Goal: Find specific page/section: Find specific page/section

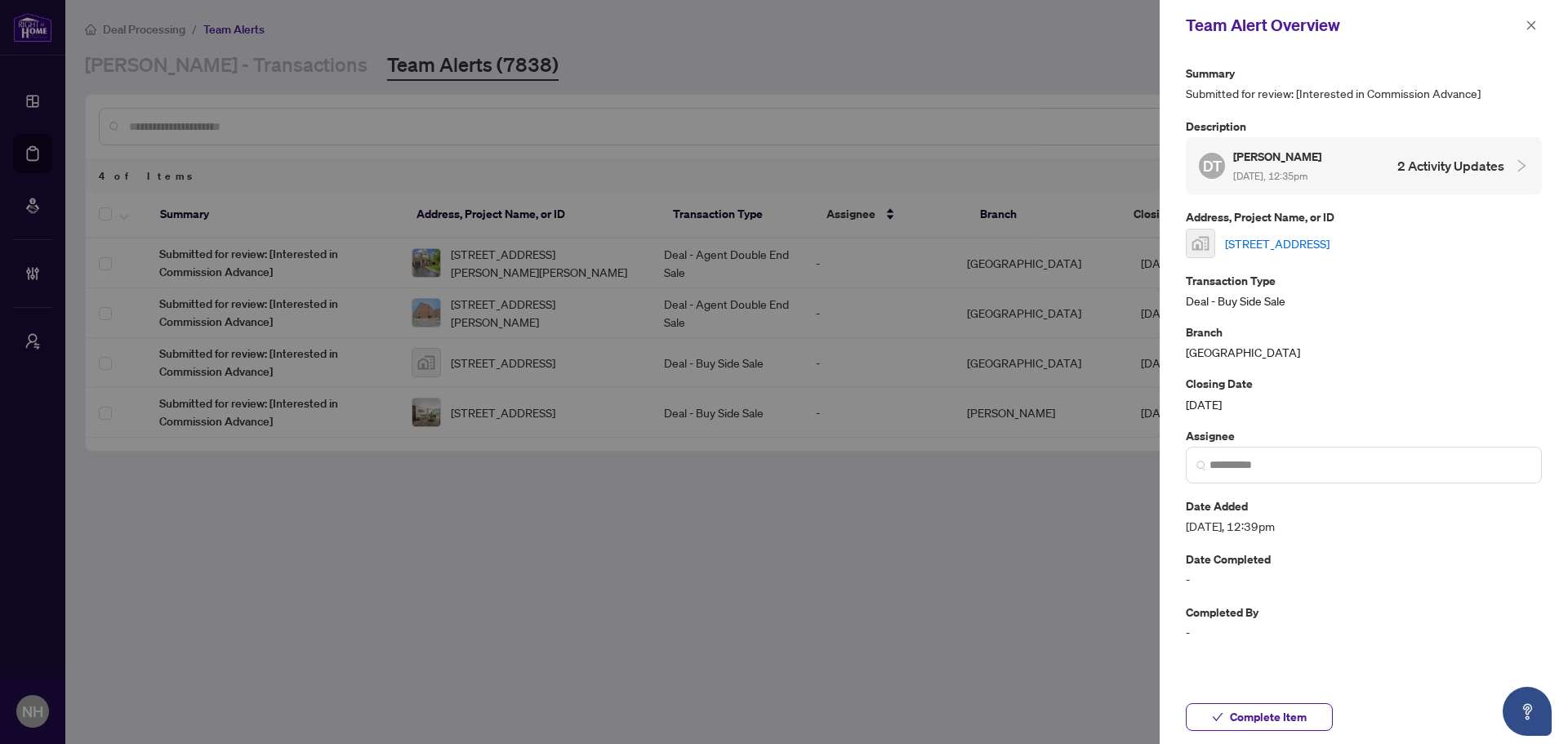
drag, startPoint x: 1538, startPoint y: 24, endPoint x: 1533, endPoint y: 38, distance: 14.9
click at [1538, 24] on button "button" at bounding box center [1531, 25] width 21 height 20
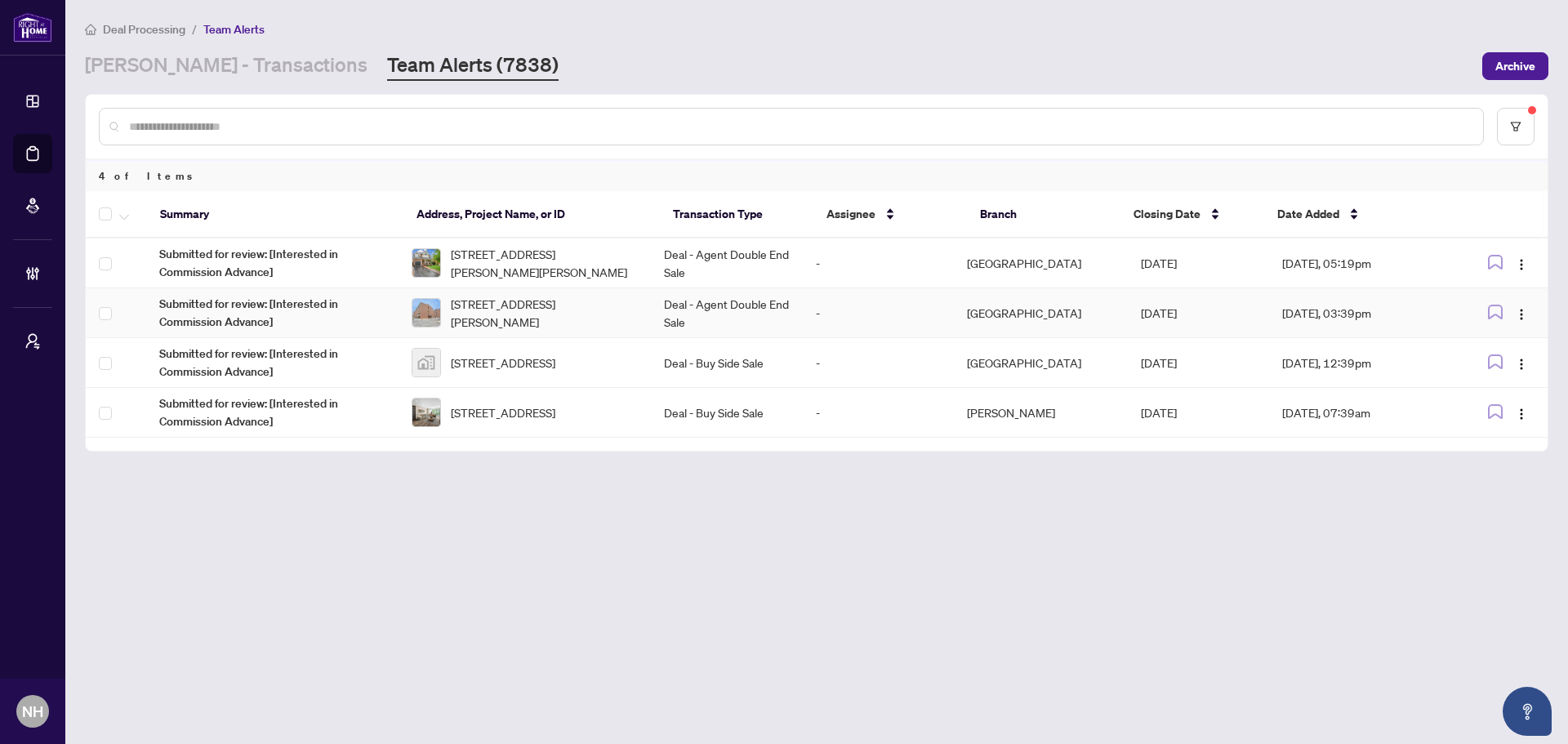
click at [563, 326] on span "305-4064 Lawrence Ave, Toronto, Ontario M1E 4V6, Canada" at bounding box center [544, 313] width 187 height 36
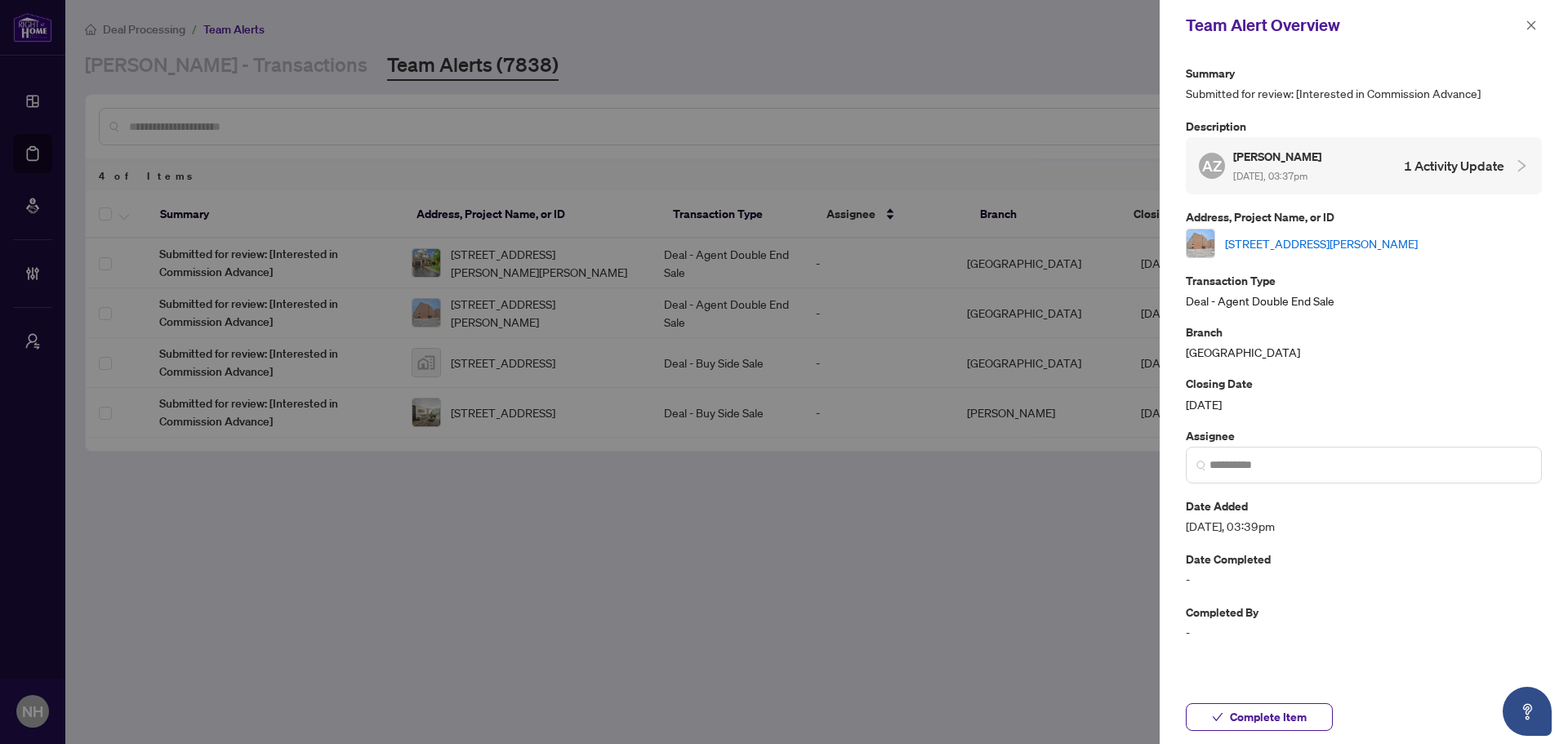
click at [1390, 244] on link "305-4064 Lawrence Ave, Toronto, Ontario M1E 4V6, Canada" at bounding box center [1322, 243] width 193 height 18
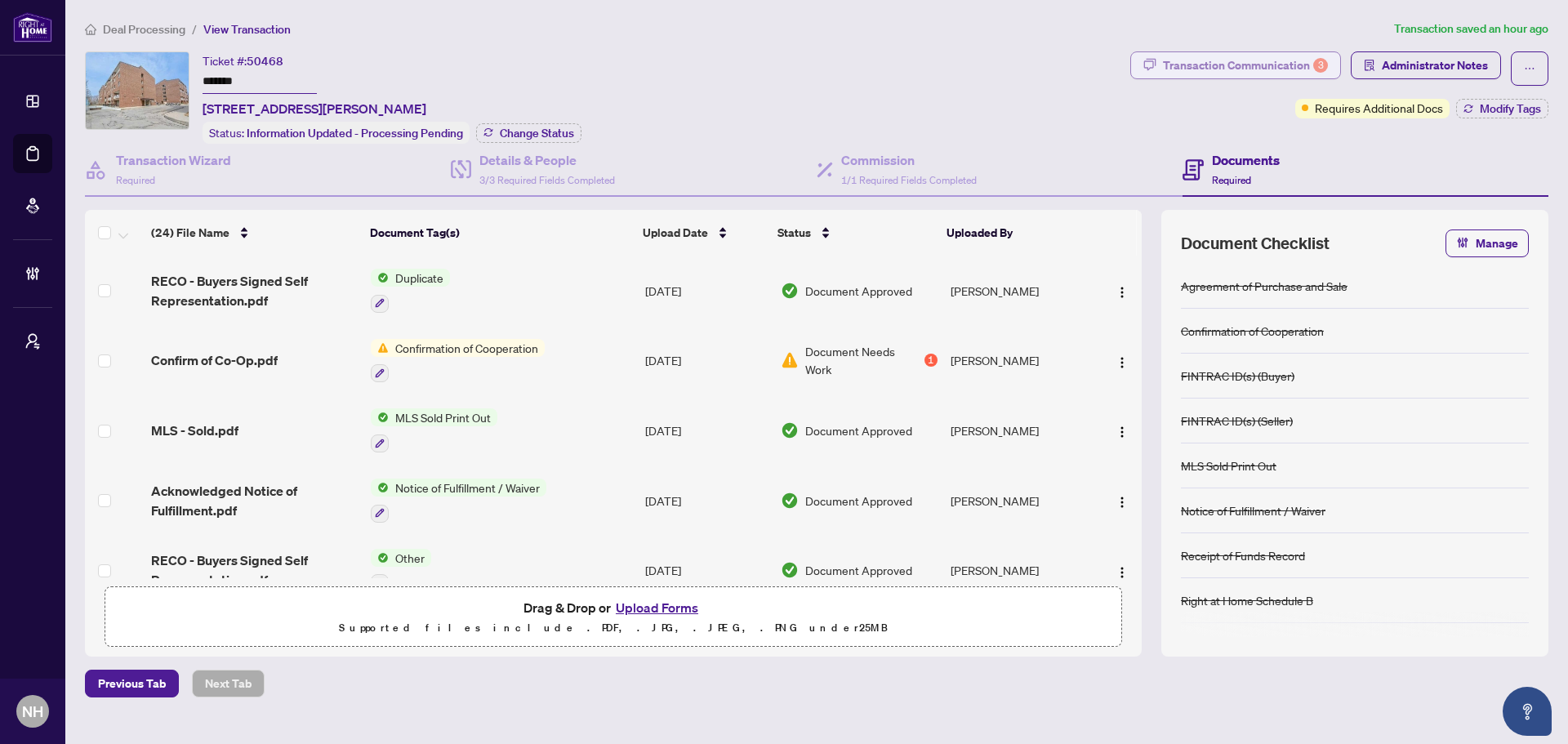
click at [1250, 67] on div "Transaction Communication 3" at bounding box center [1245, 64] width 165 height 26
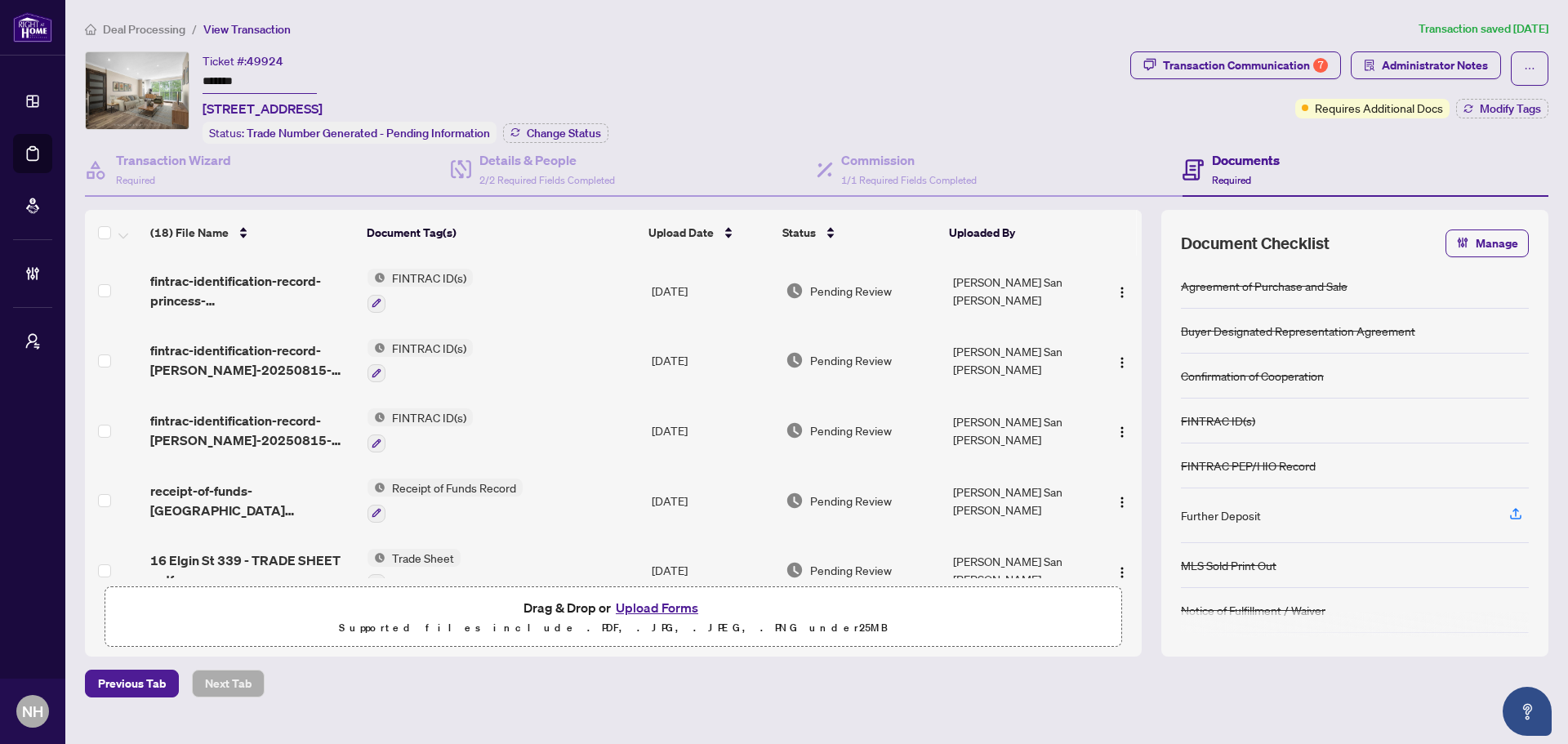
click at [158, 31] on span "Deal Processing" at bounding box center [144, 30] width 82 height 14
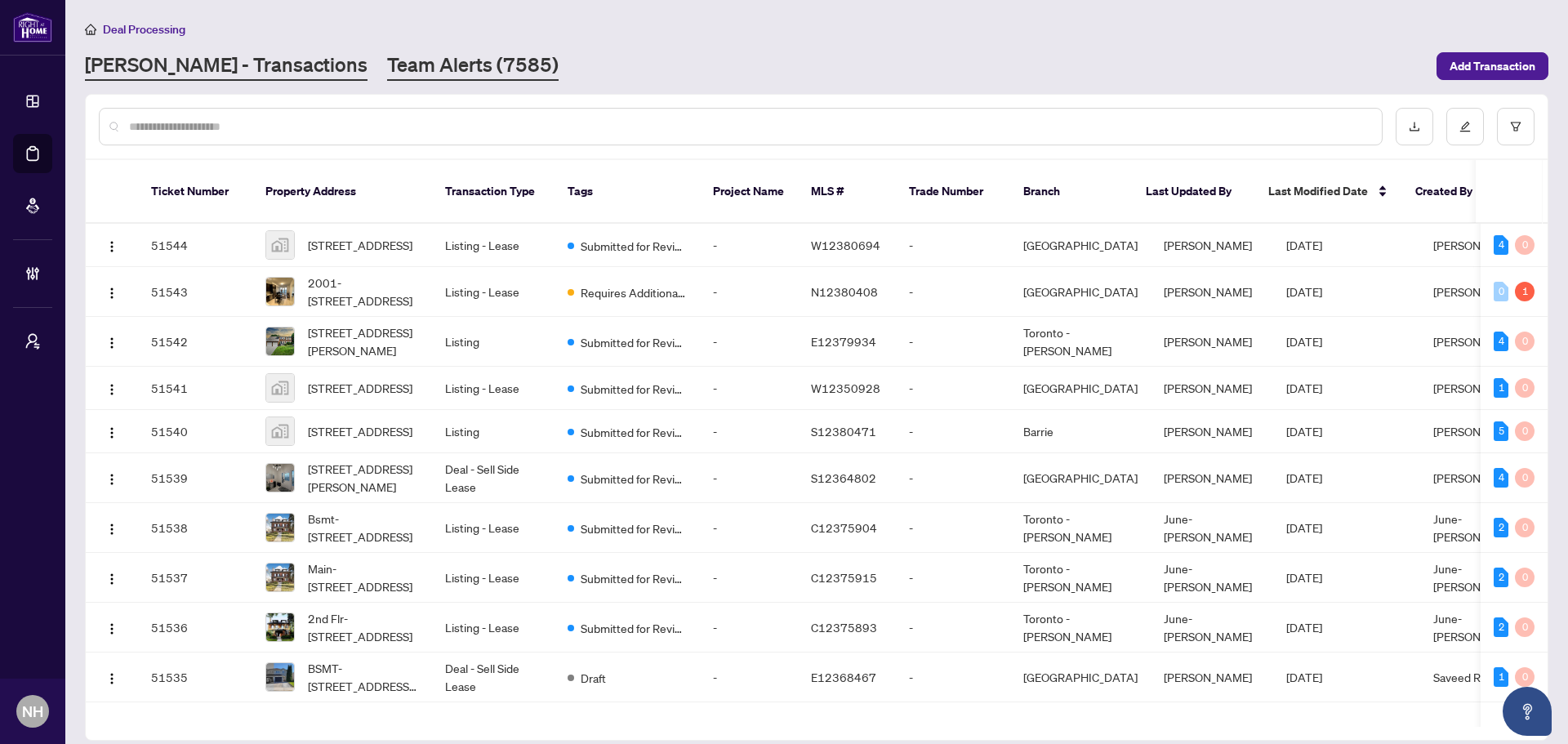
click at [390, 71] on link "Team Alerts (7585)" at bounding box center [473, 66] width 172 height 30
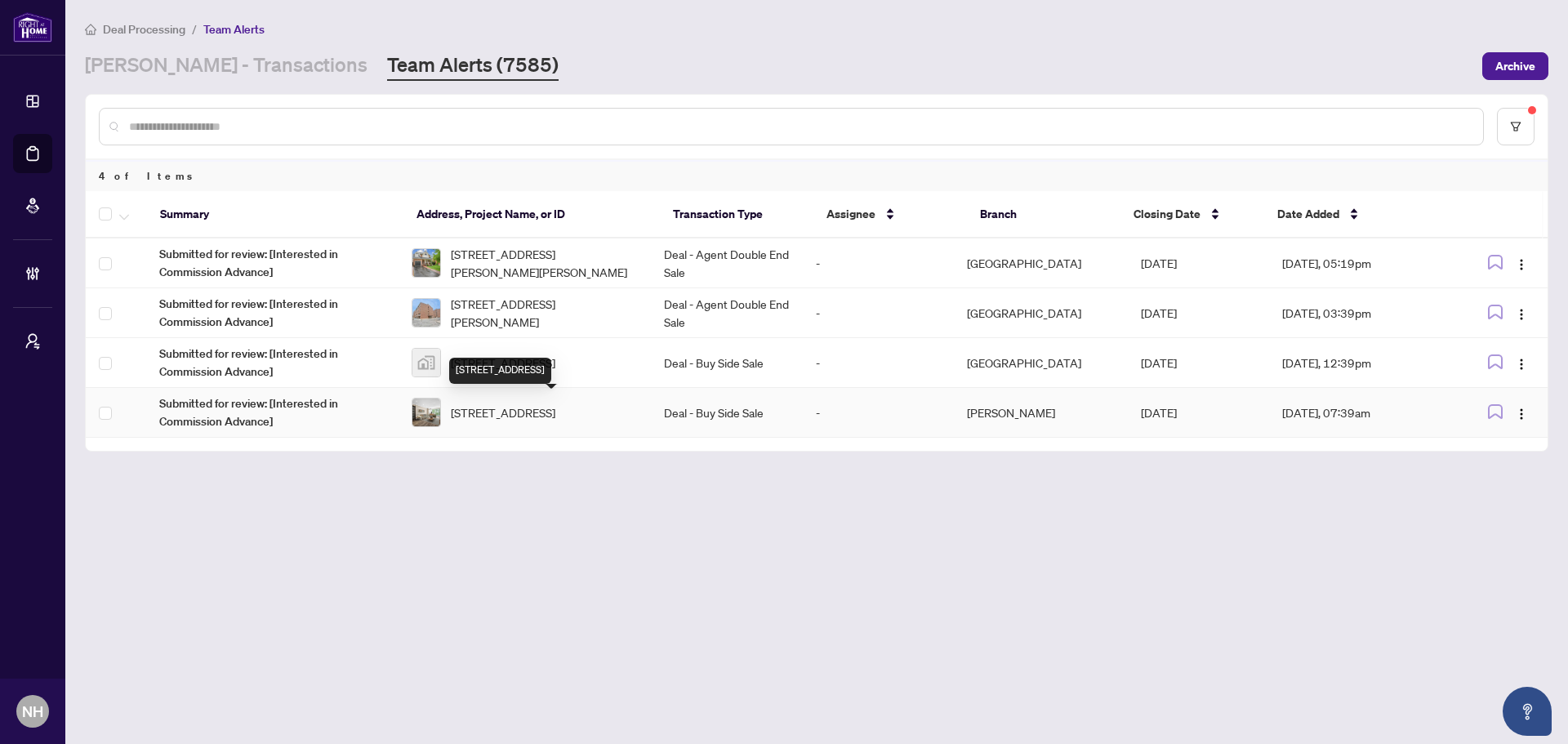
click at [555, 416] on span "339-16 Elgin St, Markham, Ontario L3T 4T4, Canada" at bounding box center [503, 412] width 105 height 18
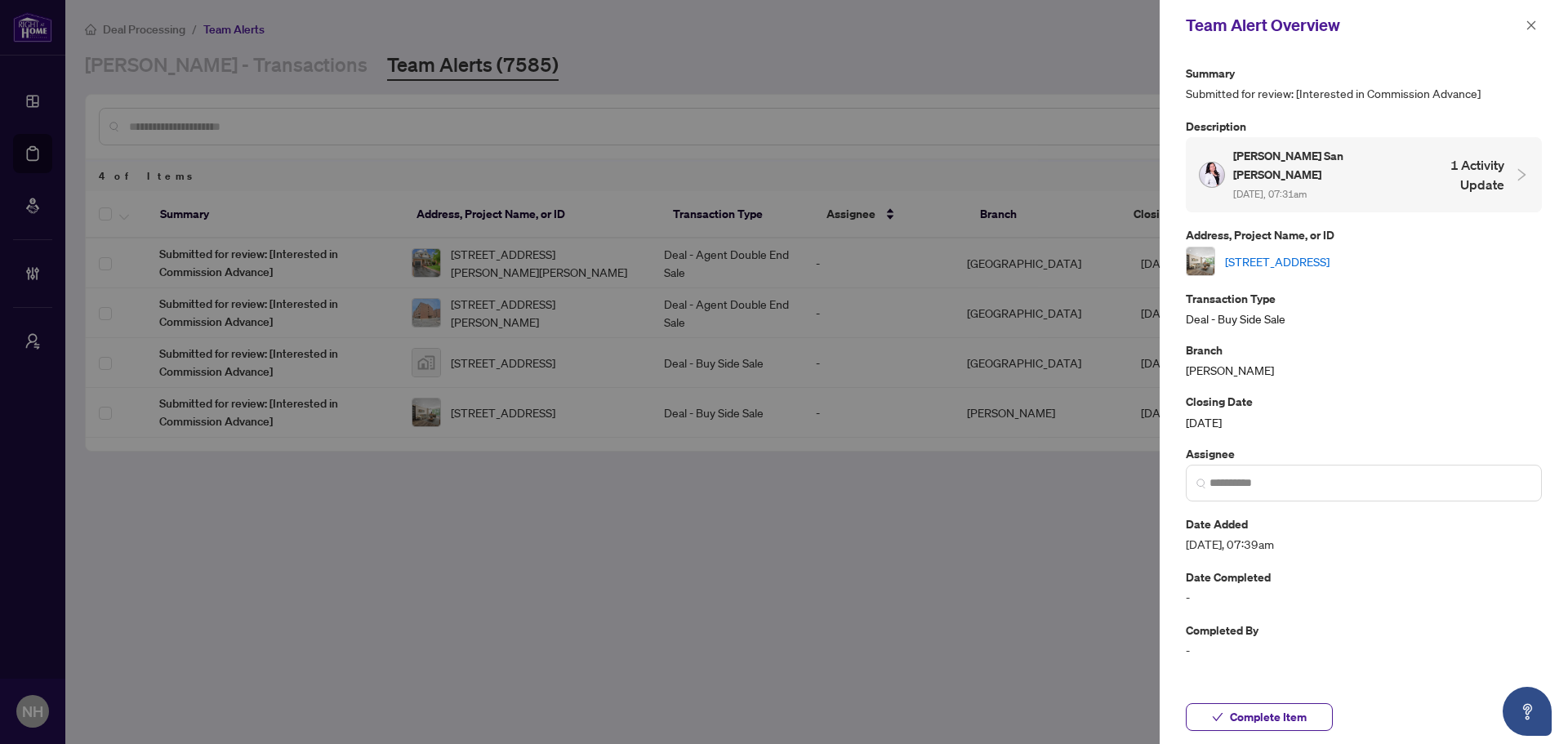
click at [1312, 252] on link "339-16 Elgin St, Markham, Ontario L3T 4T4, Canada" at bounding box center [1277, 261] width 105 height 18
click at [1537, 27] on icon "close" at bounding box center [1531, 25] width 12 height 12
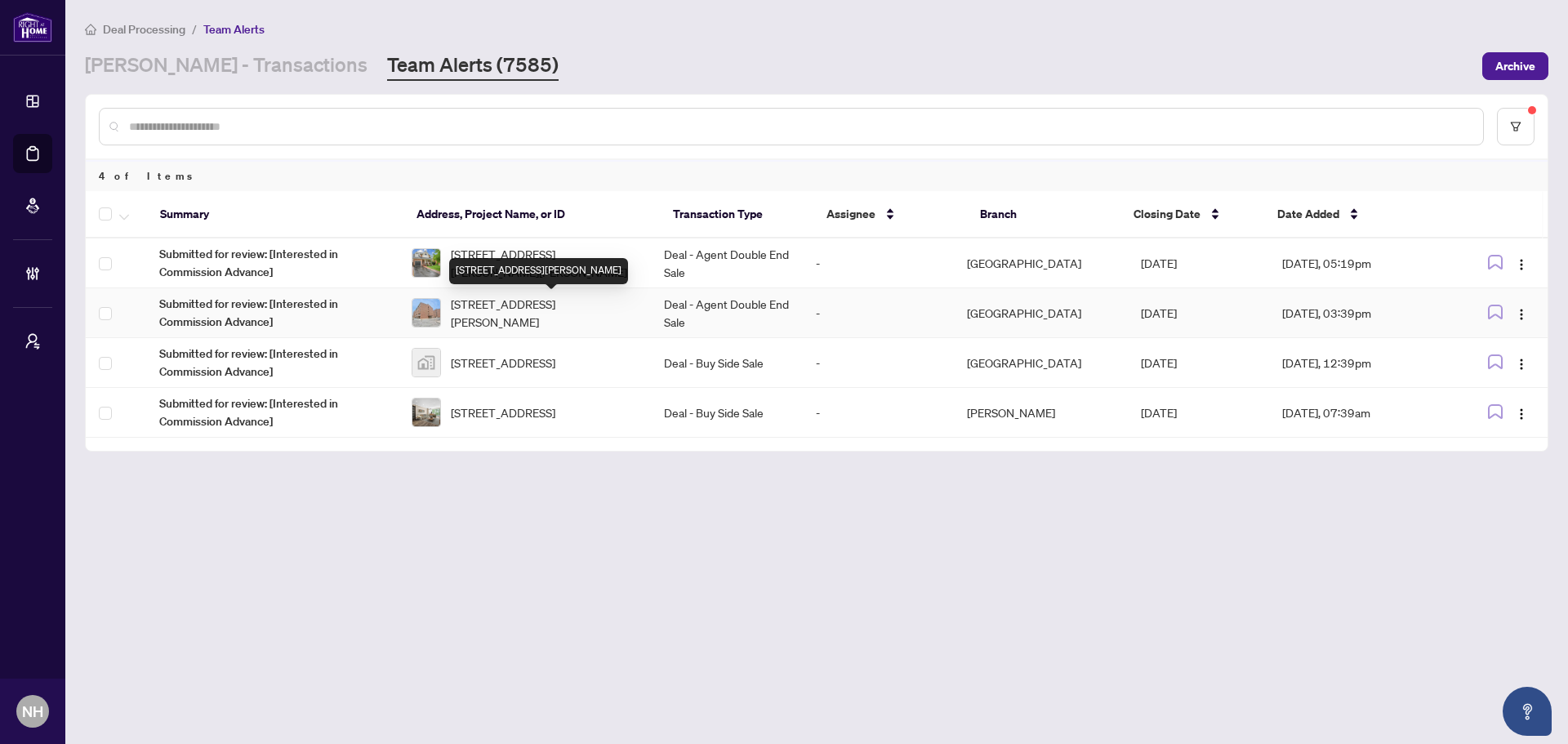
click at [561, 319] on span "[STREET_ADDRESS][PERSON_NAME]" at bounding box center [544, 313] width 187 height 36
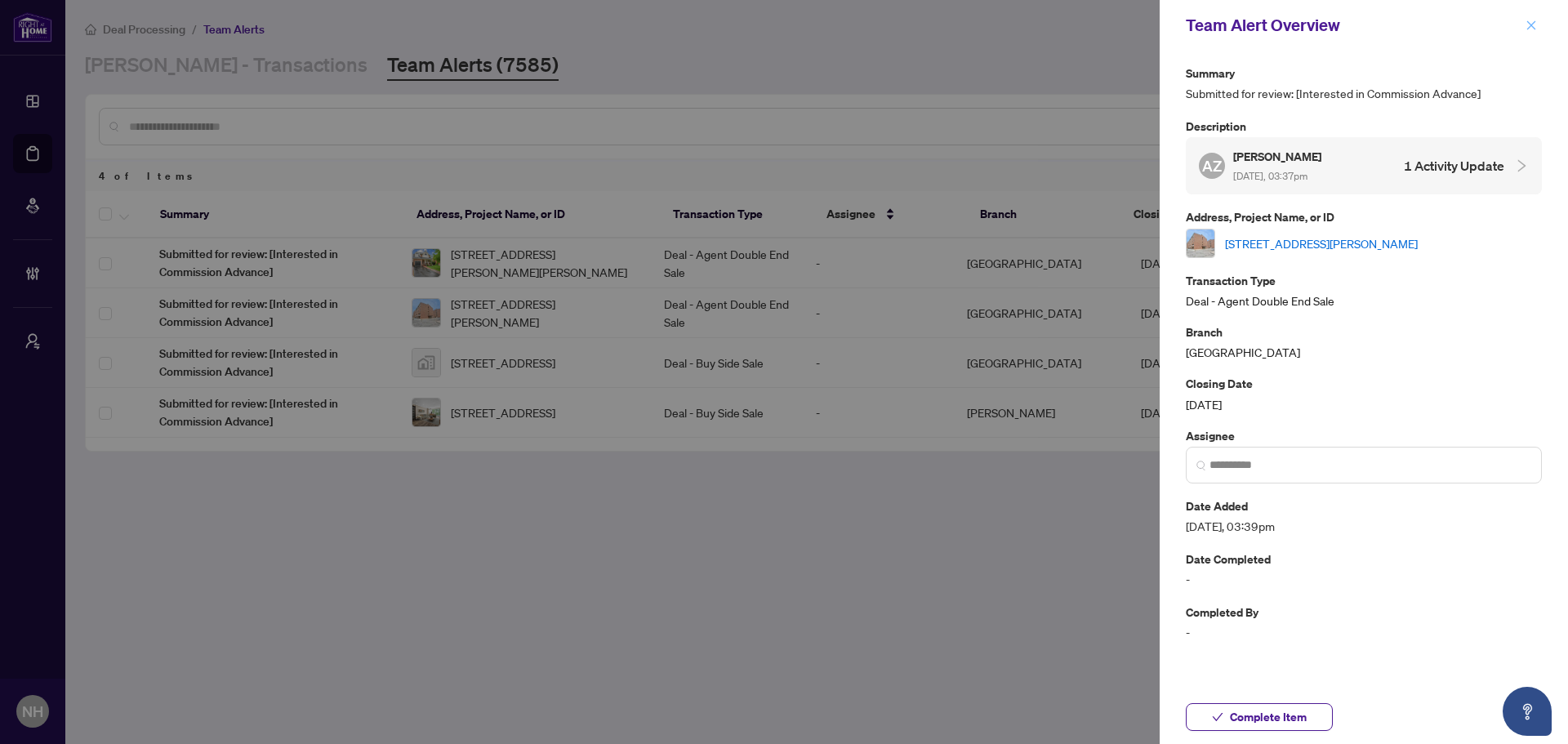
click at [1538, 21] on button "button" at bounding box center [1531, 25] width 21 height 20
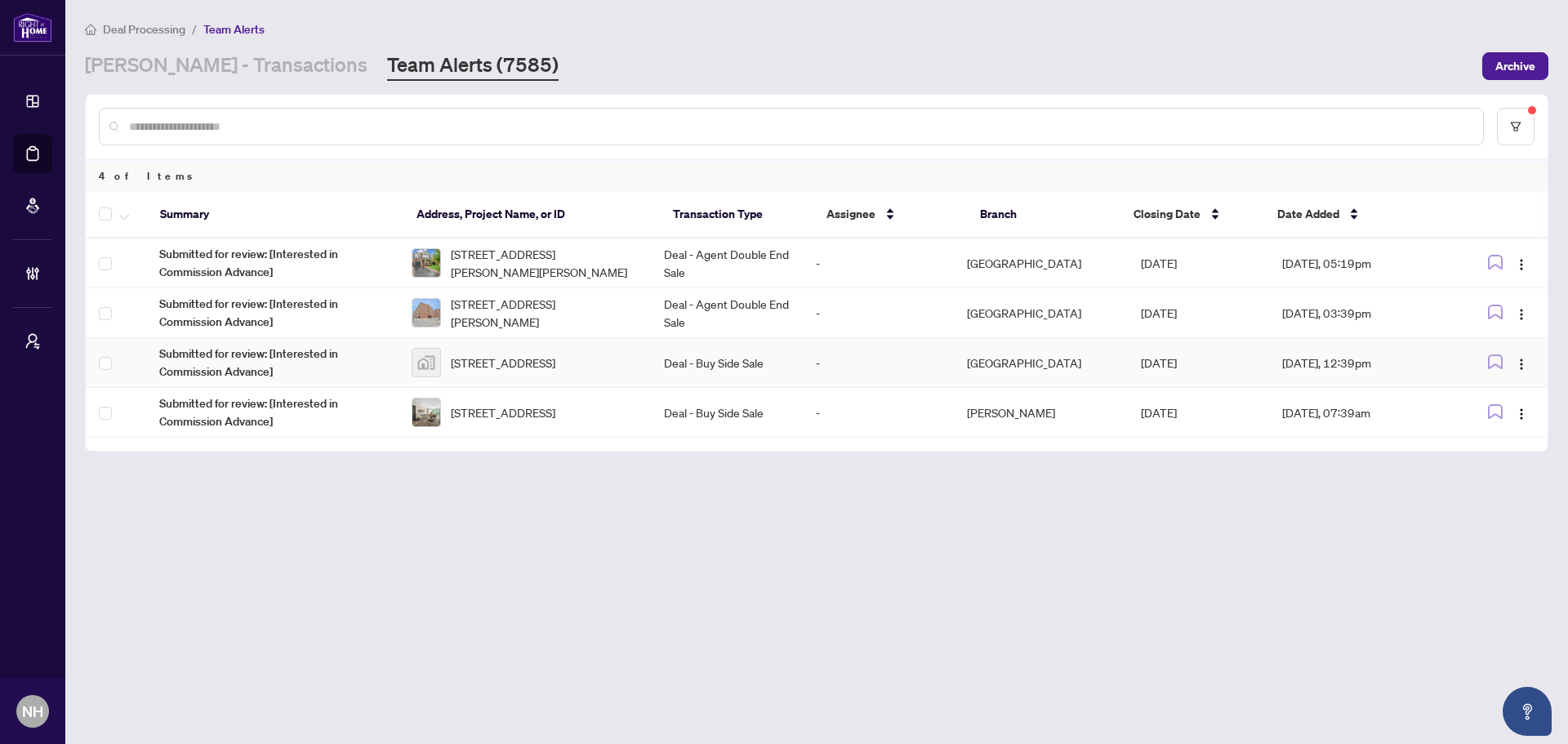
click at [541, 367] on span "[STREET_ADDRESS]" at bounding box center [503, 362] width 105 height 18
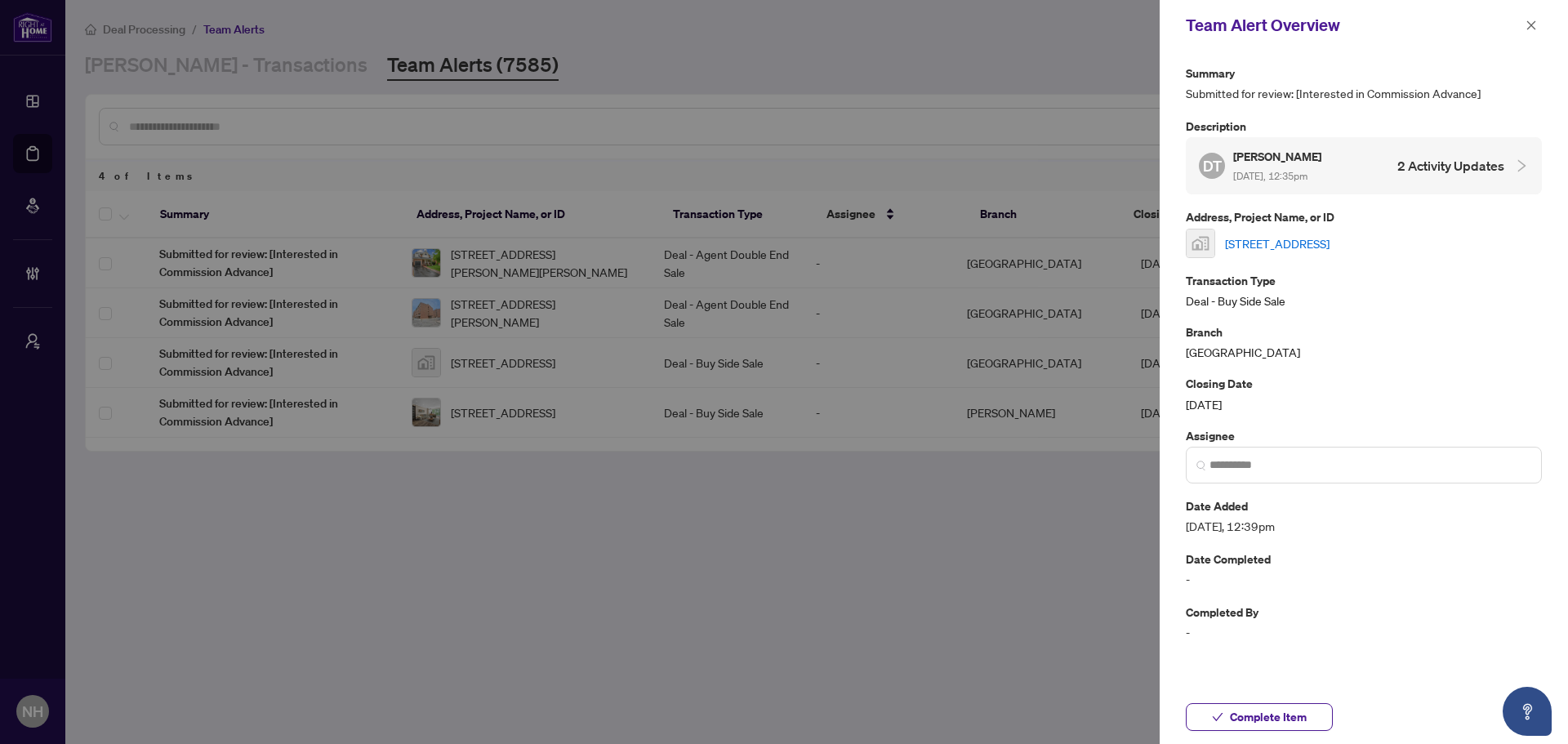
click at [1330, 248] on link "211-990 Balsam Court, Milton, ON, Canada" at bounding box center [1277, 243] width 105 height 18
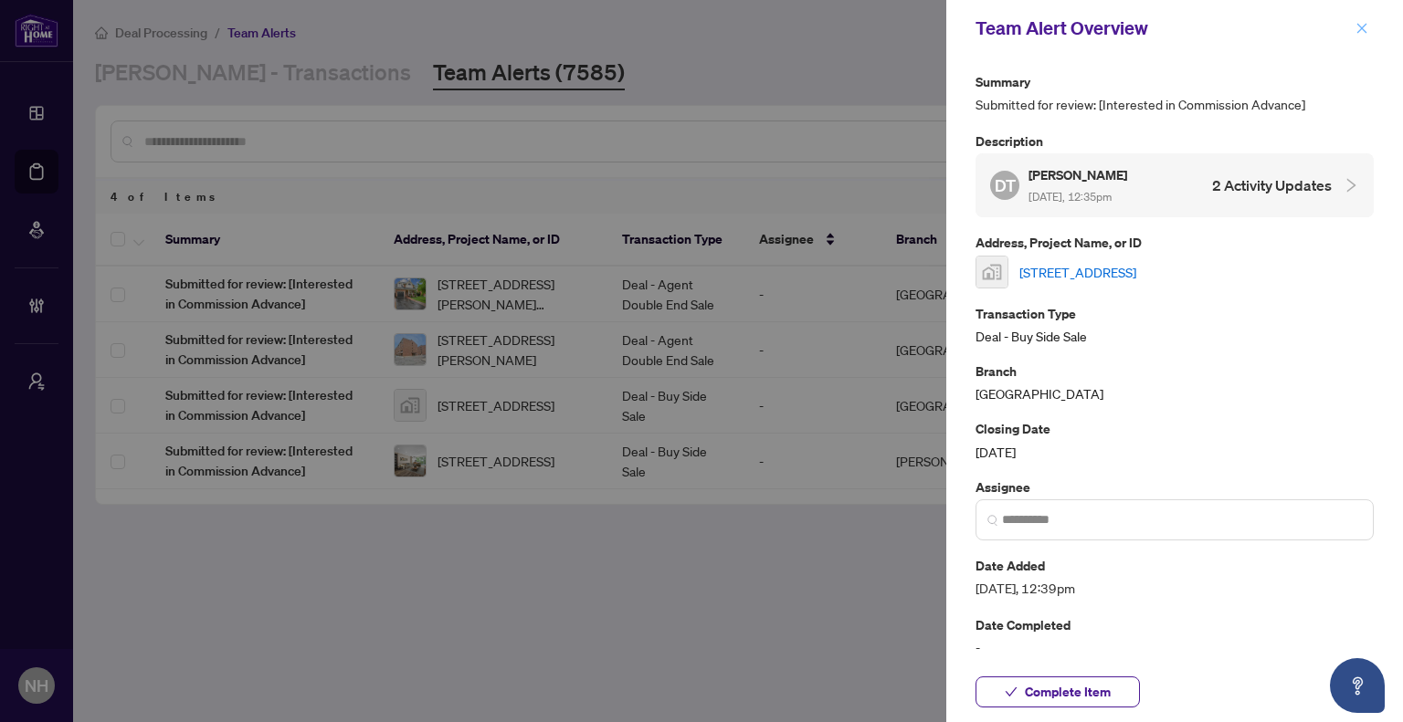
click at [1356, 25] on icon "close" at bounding box center [1361, 28] width 13 height 13
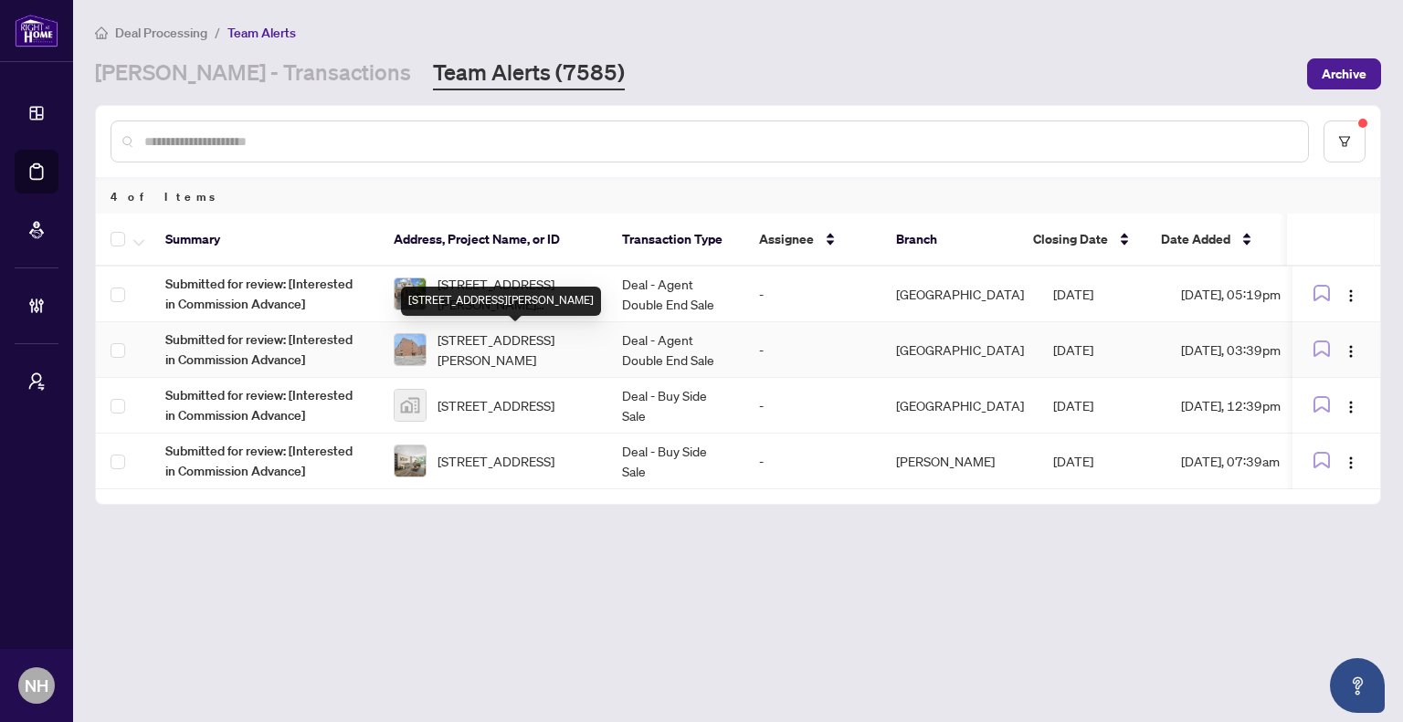
click at [530, 339] on span "305-4064 Lawrence Ave, Toronto, Ontario M1E 4V6, Canada" at bounding box center [514, 350] width 155 height 40
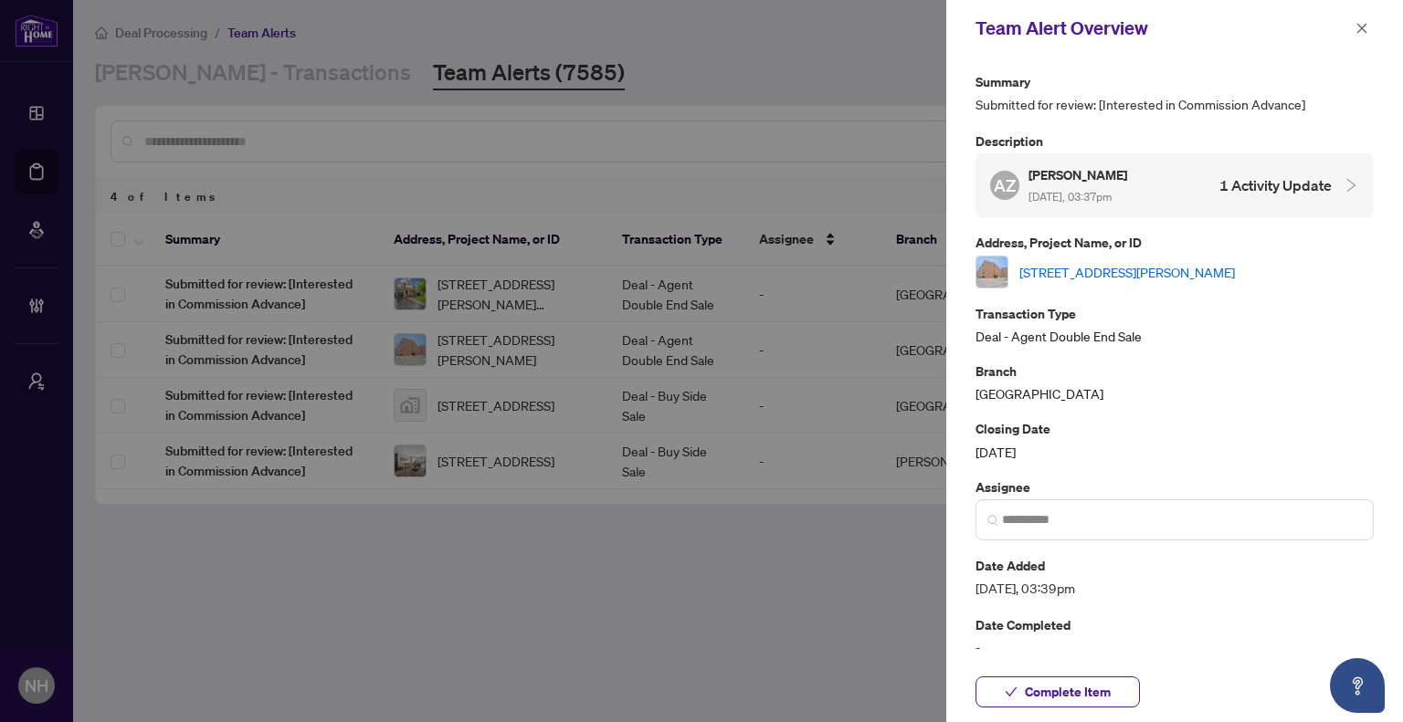
click at [1162, 270] on link "305-4064 Lawrence Ave, Toronto, Ontario M1E 4V6, Canada" at bounding box center [1127, 272] width 216 height 20
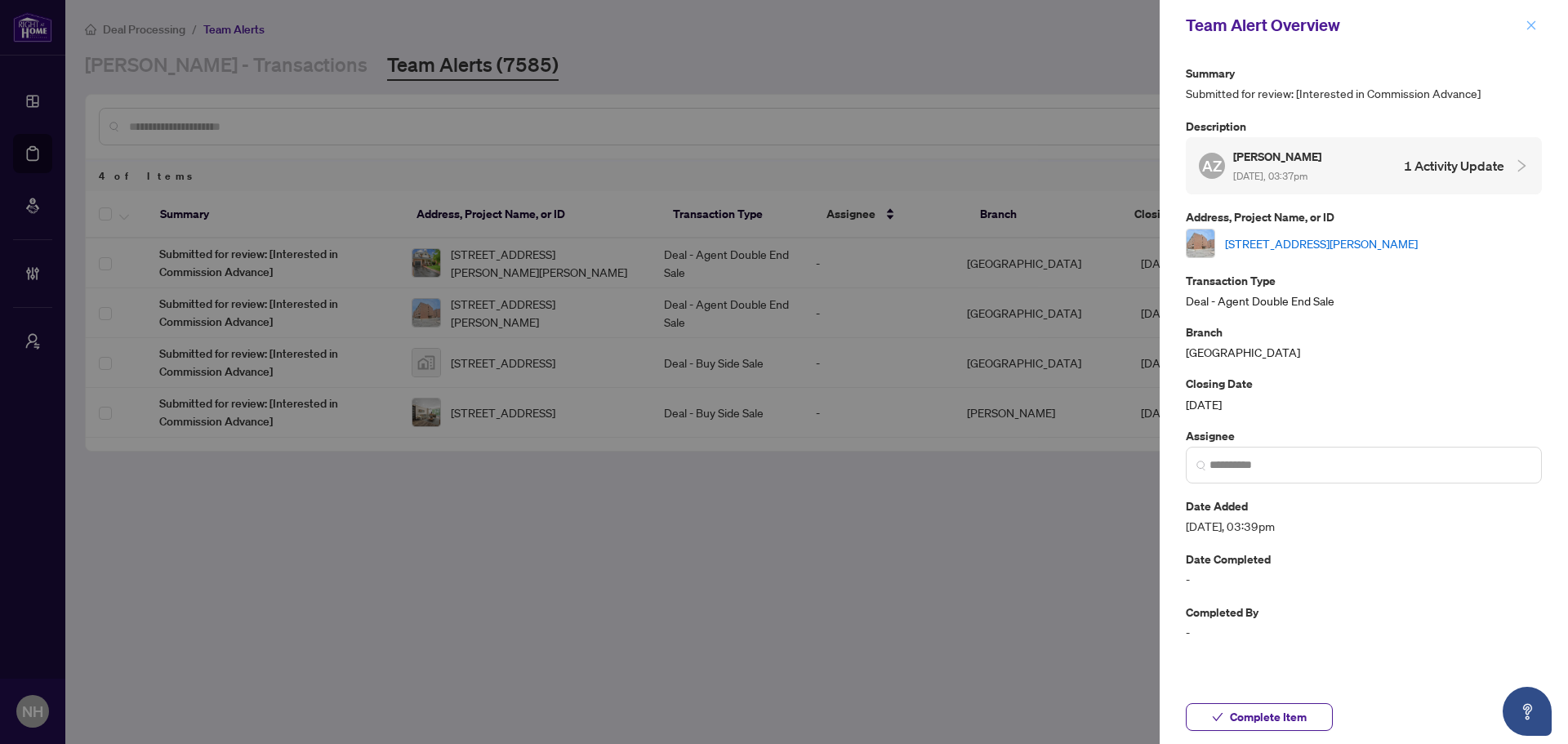
click at [1539, 25] on button "button" at bounding box center [1531, 25] width 21 height 20
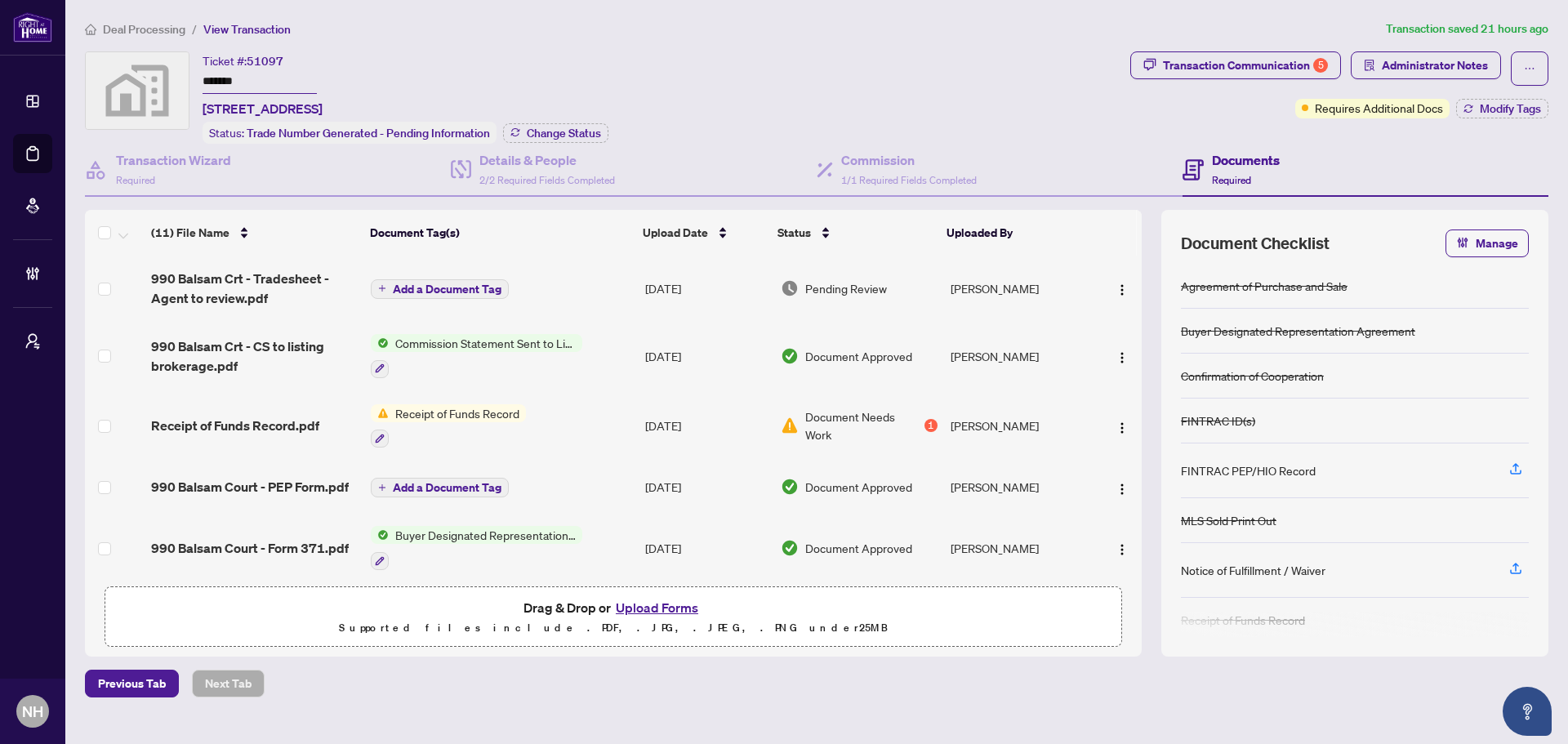
click at [1256, 80] on span "Transaction Communication 5" at bounding box center [1236, 69] width 211 height 34
click at [1248, 61] on div "Transaction Communication 5" at bounding box center [1245, 64] width 165 height 26
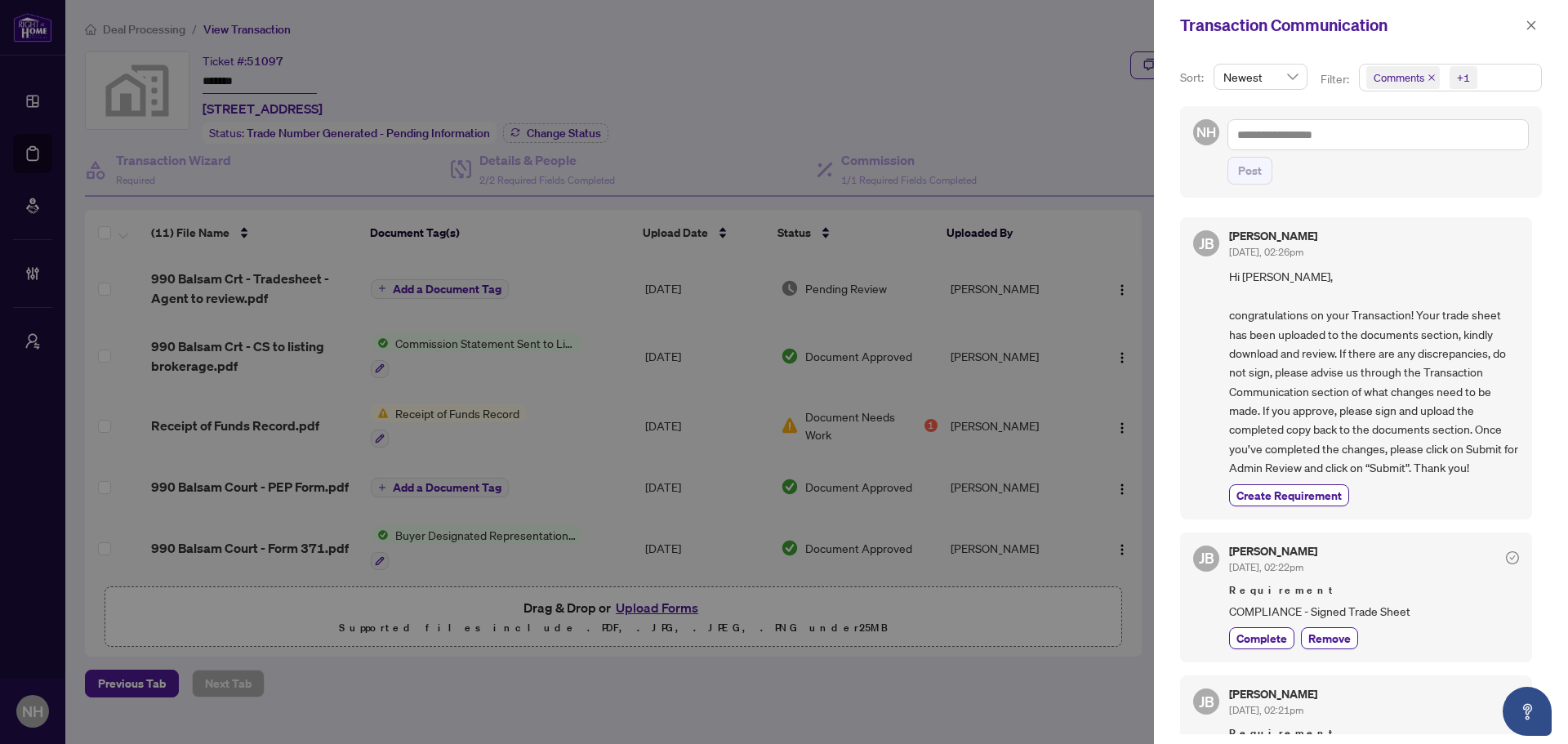
click at [1428, 79] on icon "close" at bounding box center [1431, 77] width 8 height 8
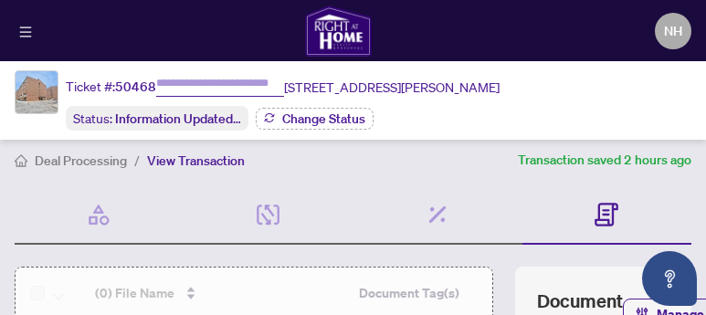
type input "*******"
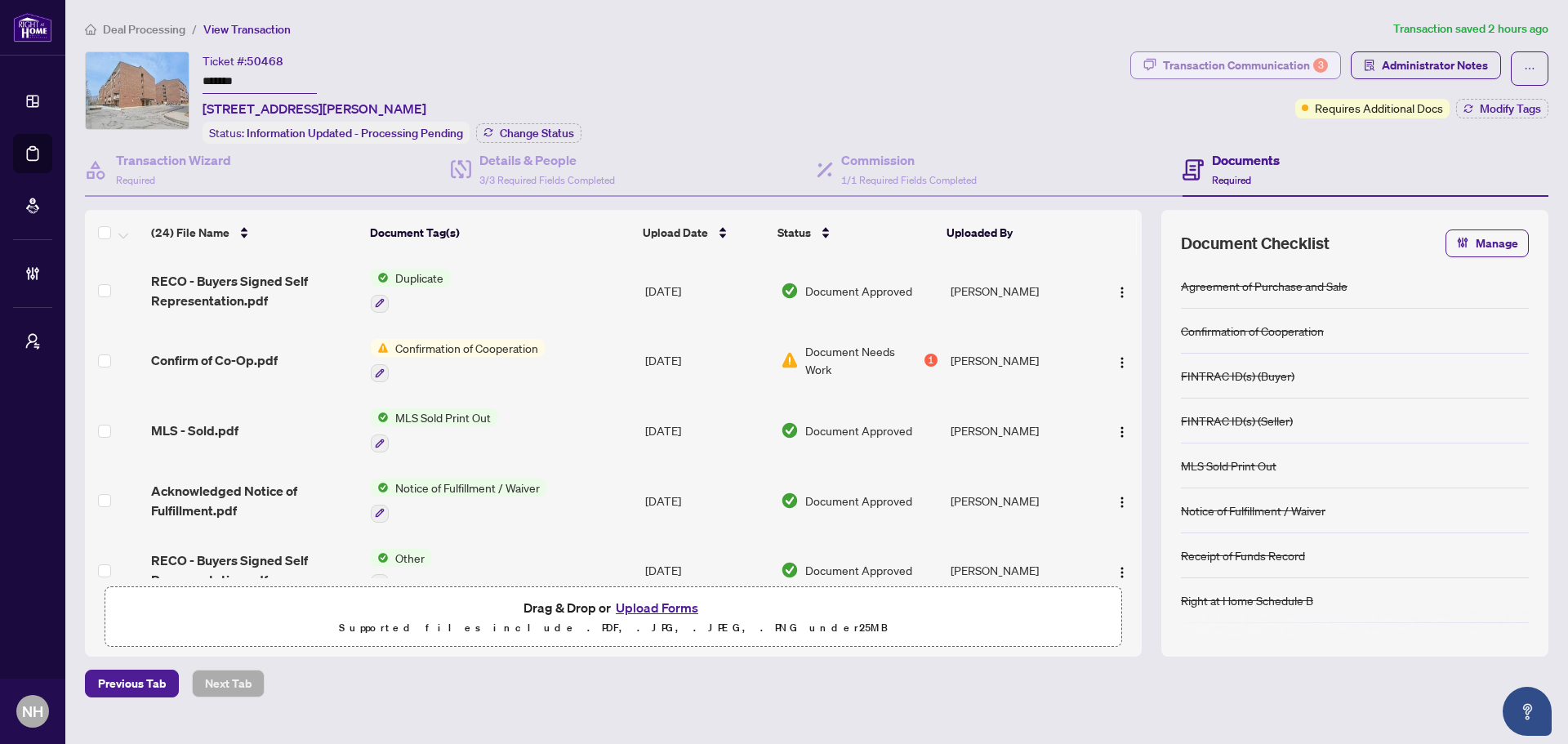
click at [1216, 68] on div "Transaction Communication 3" at bounding box center [1245, 64] width 165 height 26
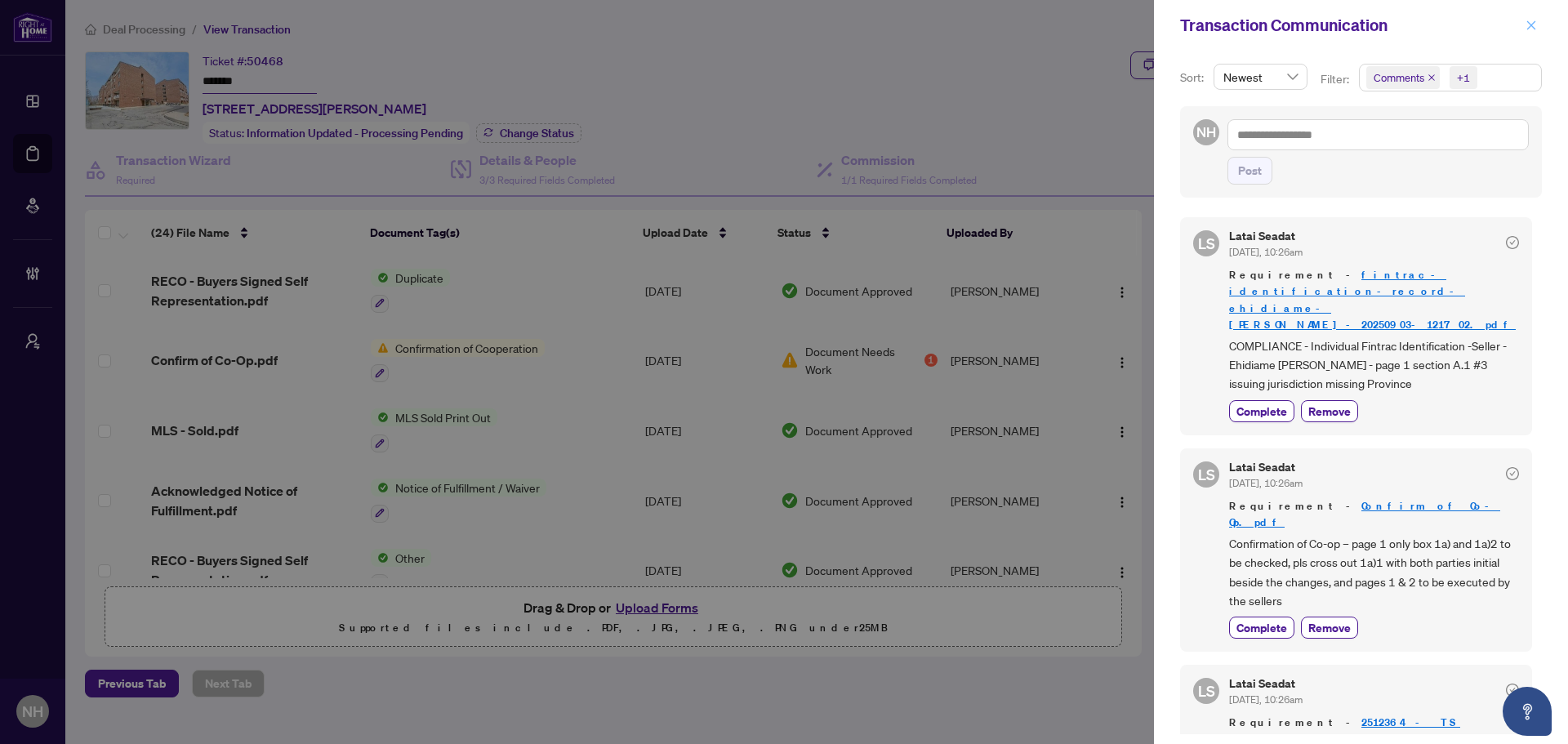
click at [1254, 21] on icon "close" at bounding box center [1531, 25] width 12 height 12
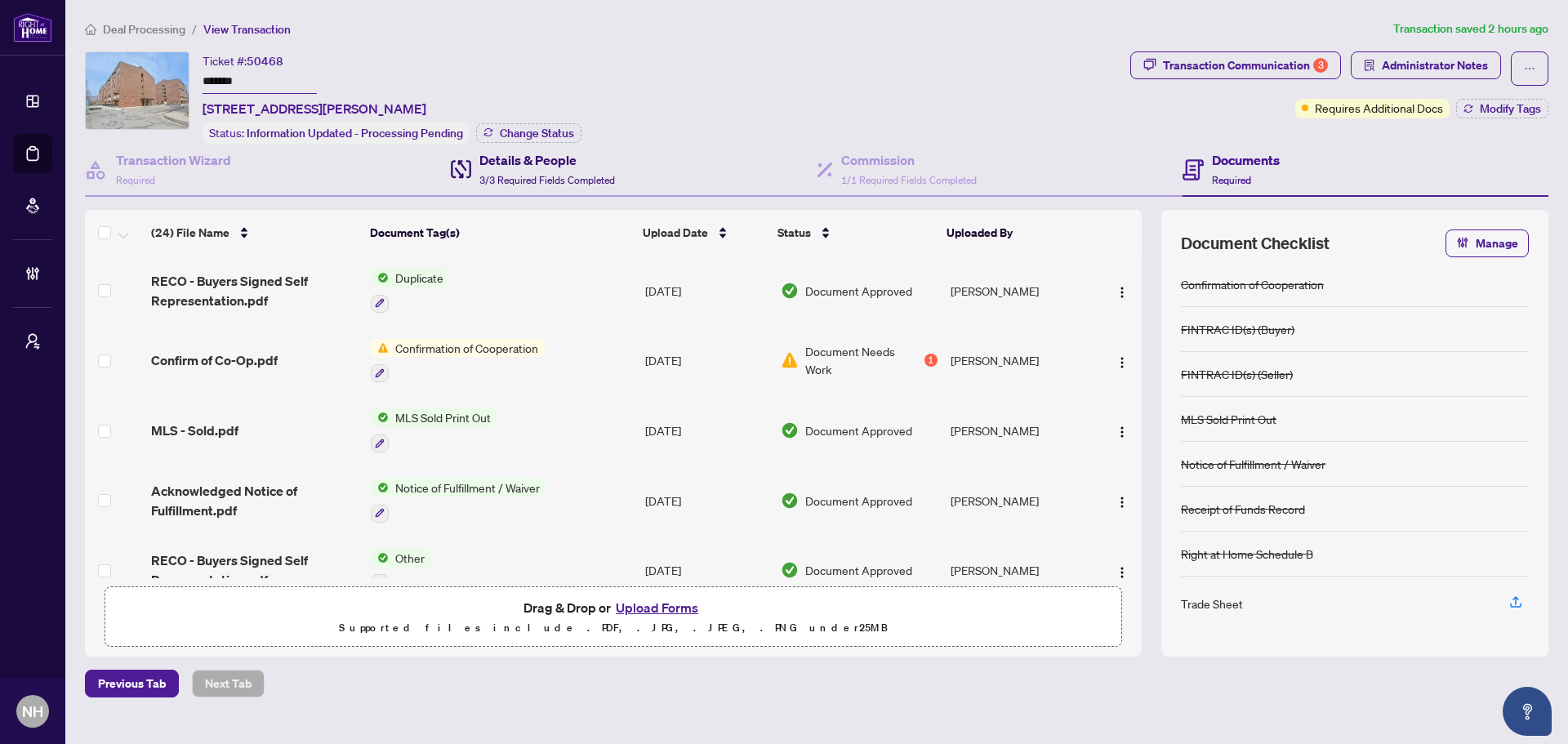
click at [529, 174] on span "3/3 Required Fields Completed" at bounding box center [547, 181] width 136 height 13
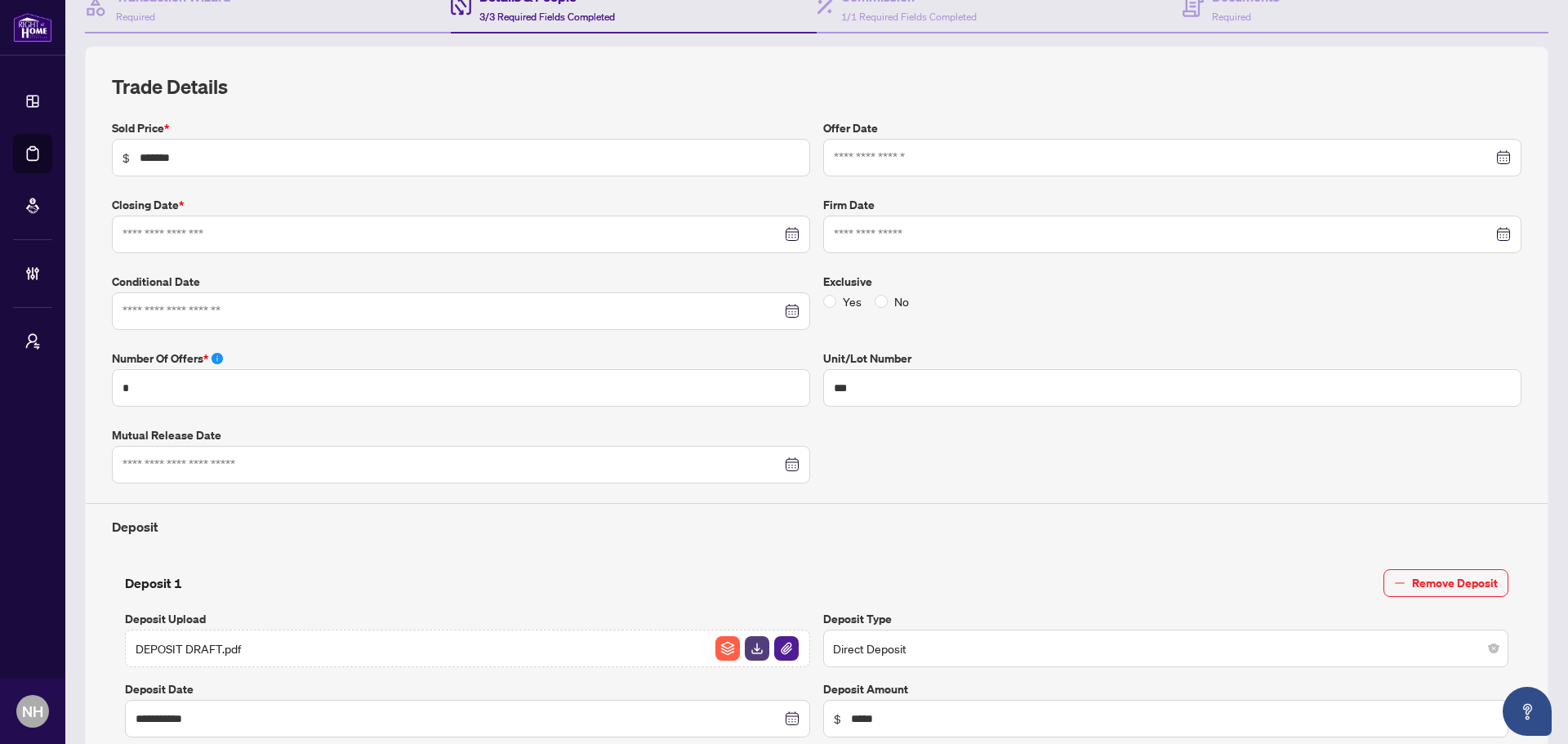
type input "**********"
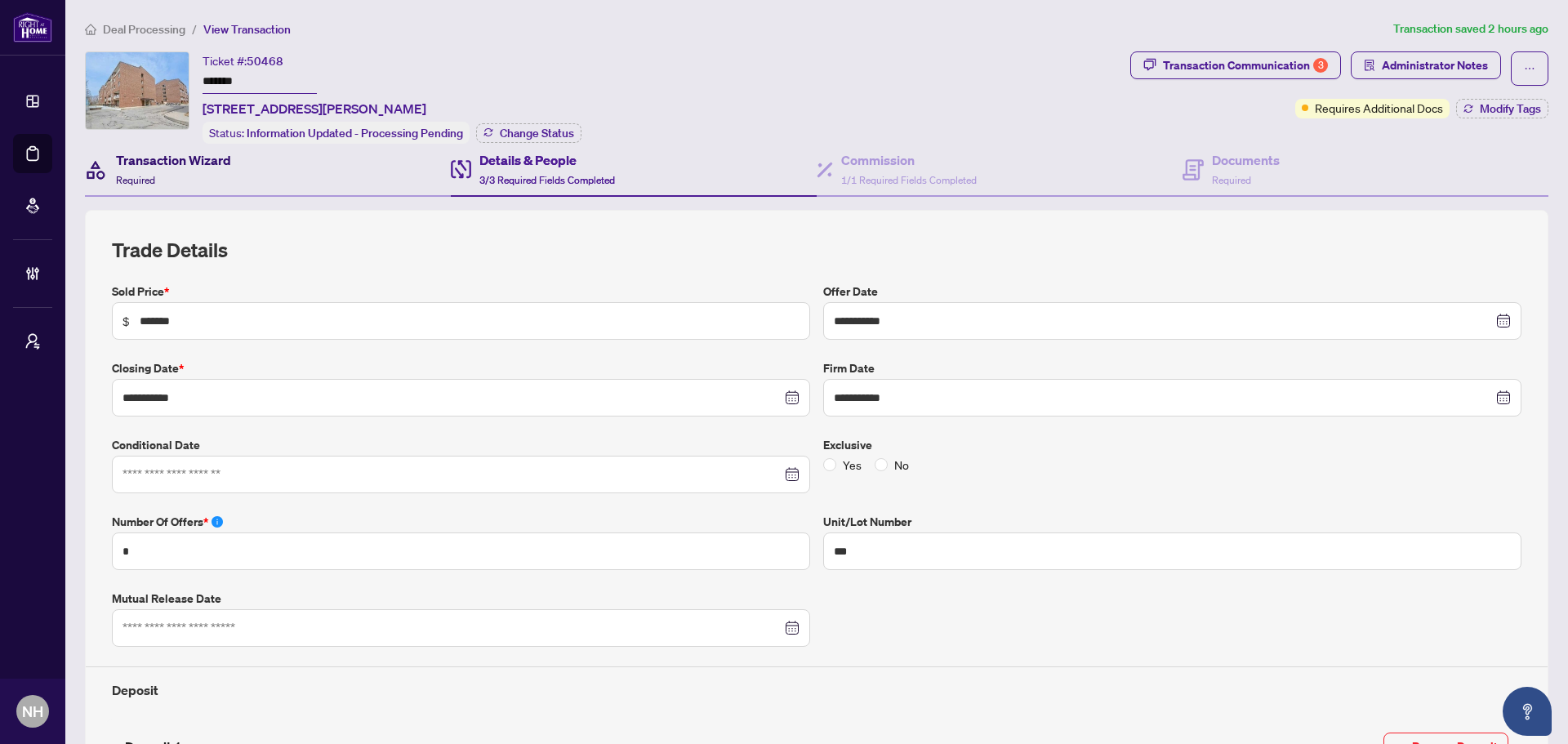
click at [177, 179] on div "Transaction Wizard Required" at bounding box center [174, 169] width 115 height 38
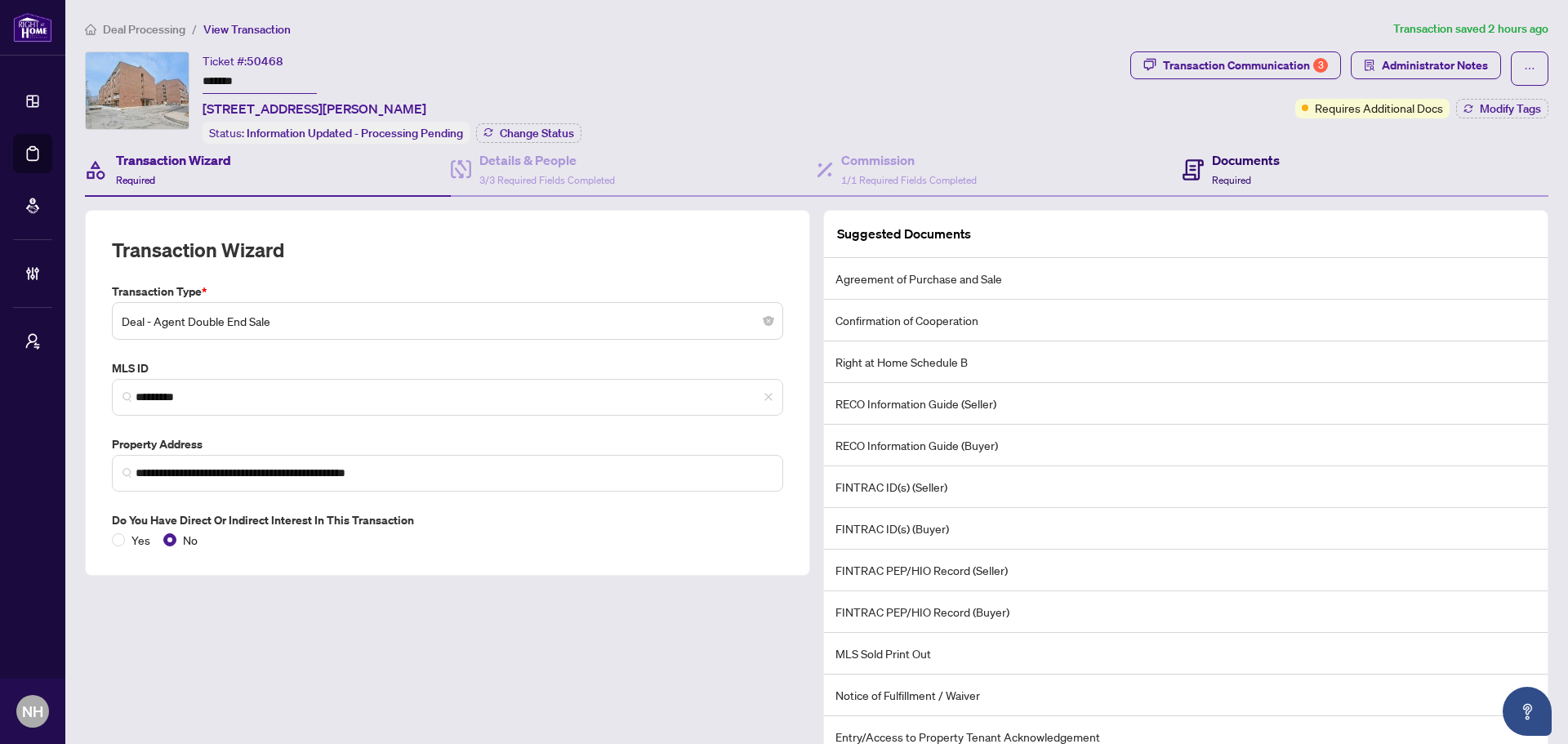
click at [1212, 169] on div "Documents Required" at bounding box center [1246, 169] width 68 height 38
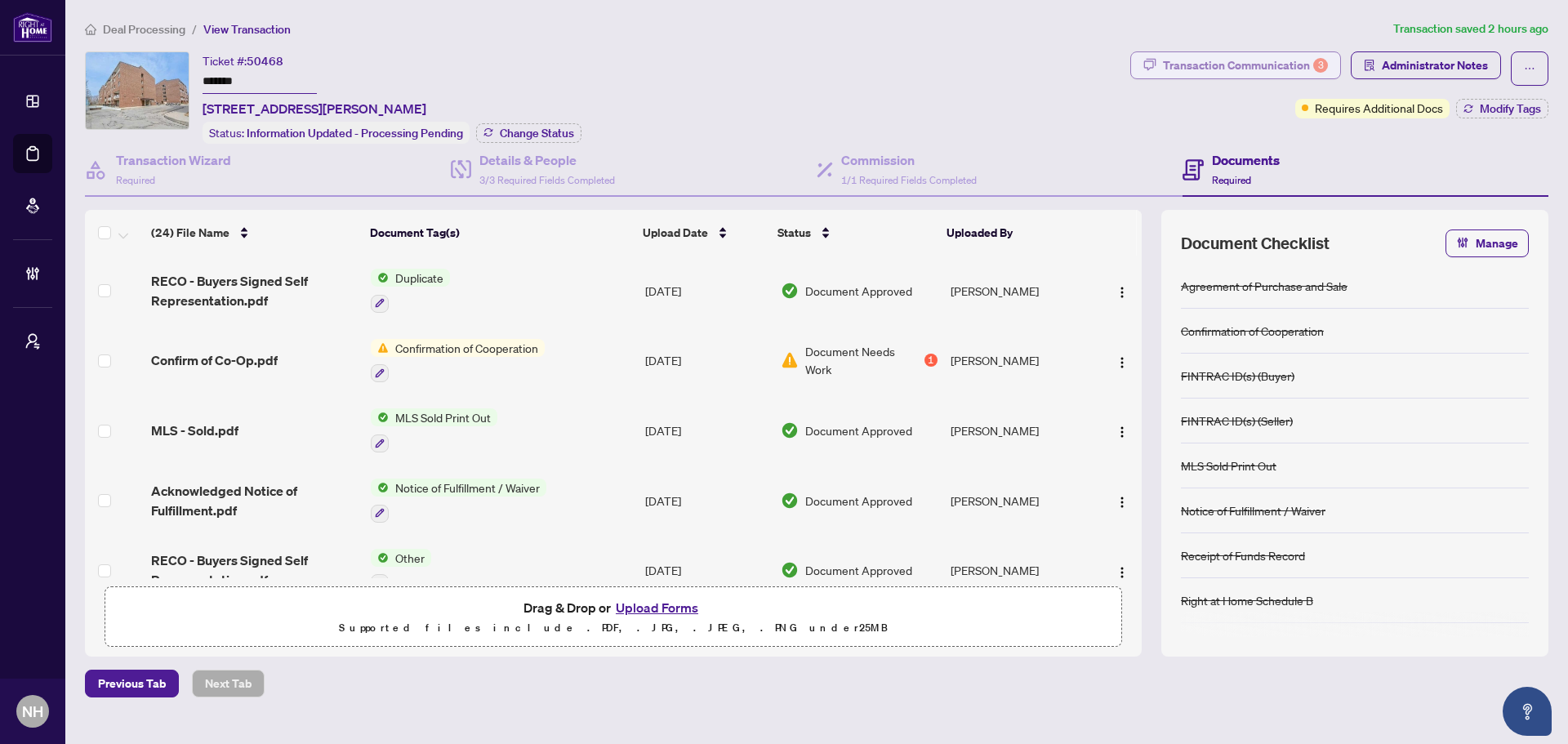
click at [1199, 68] on div "Transaction Communication 3" at bounding box center [1245, 64] width 165 height 26
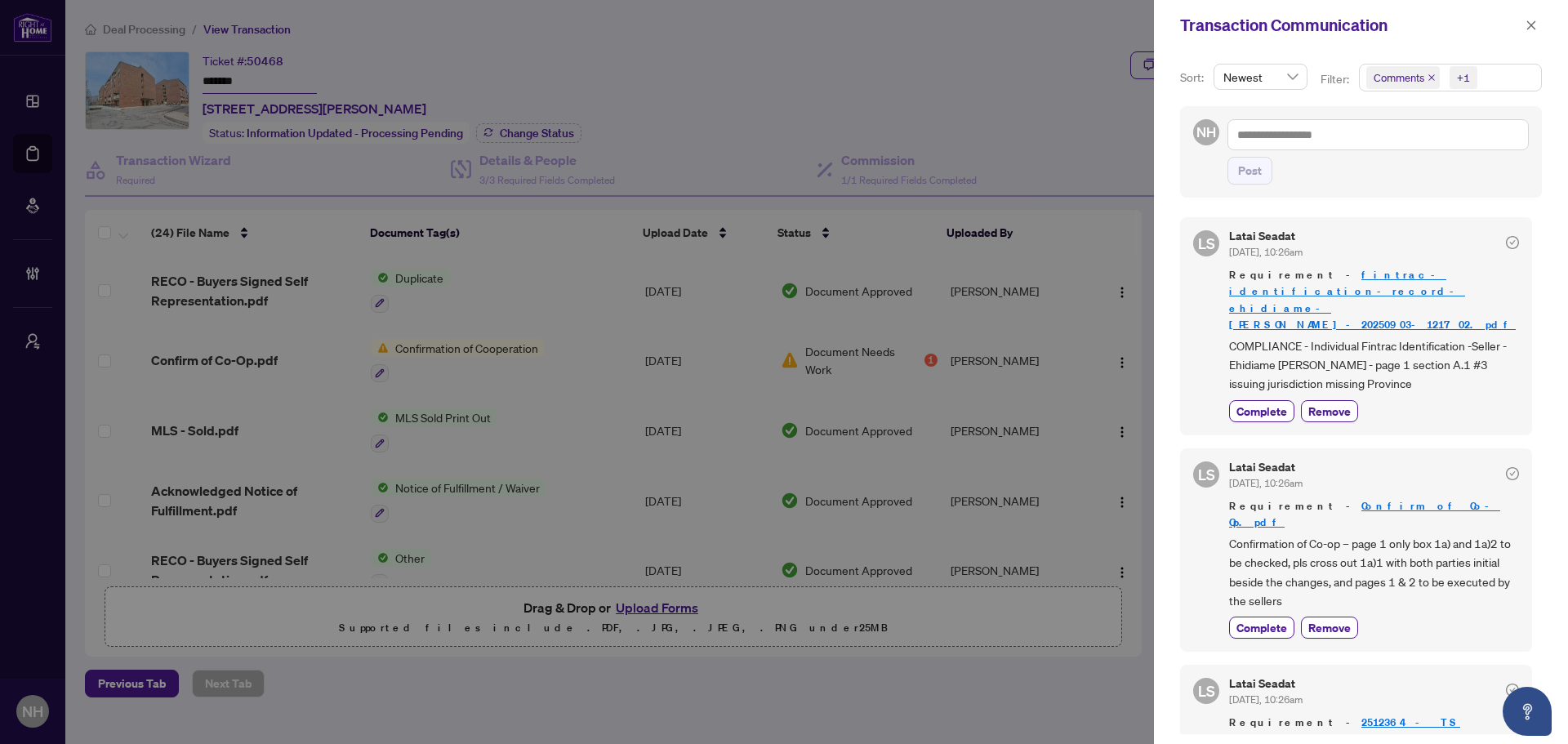
drag, startPoint x: 1028, startPoint y: 108, endPoint x: 1208, endPoint y: 86, distance: 181.3
click at [1028, 108] on div at bounding box center [784, 372] width 1568 height 744
click at [1254, 26] on icon "close" at bounding box center [1531, 25] width 12 height 12
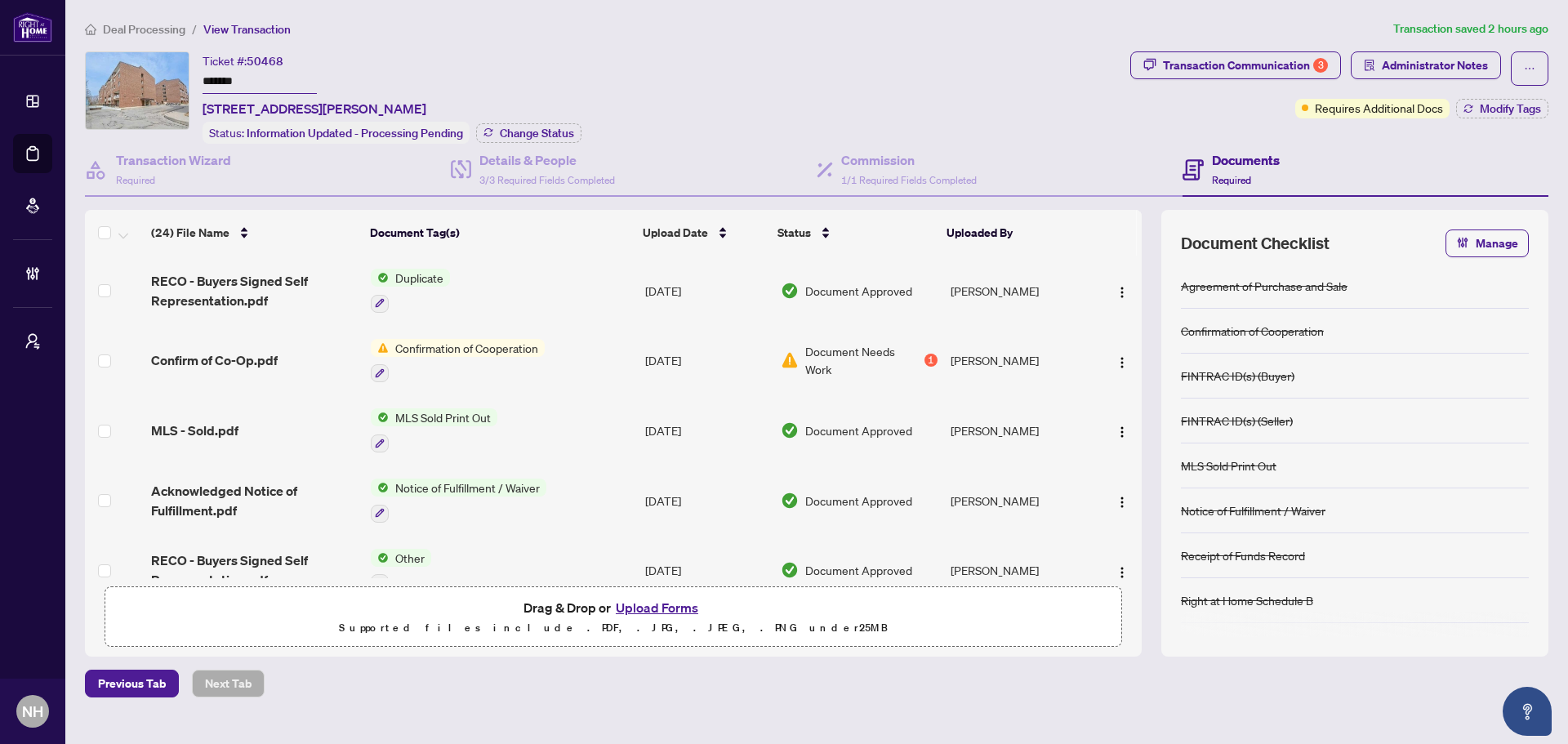
click at [129, 22] on span "Deal Processing" at bounding box center [144, 30] width 82 height 14
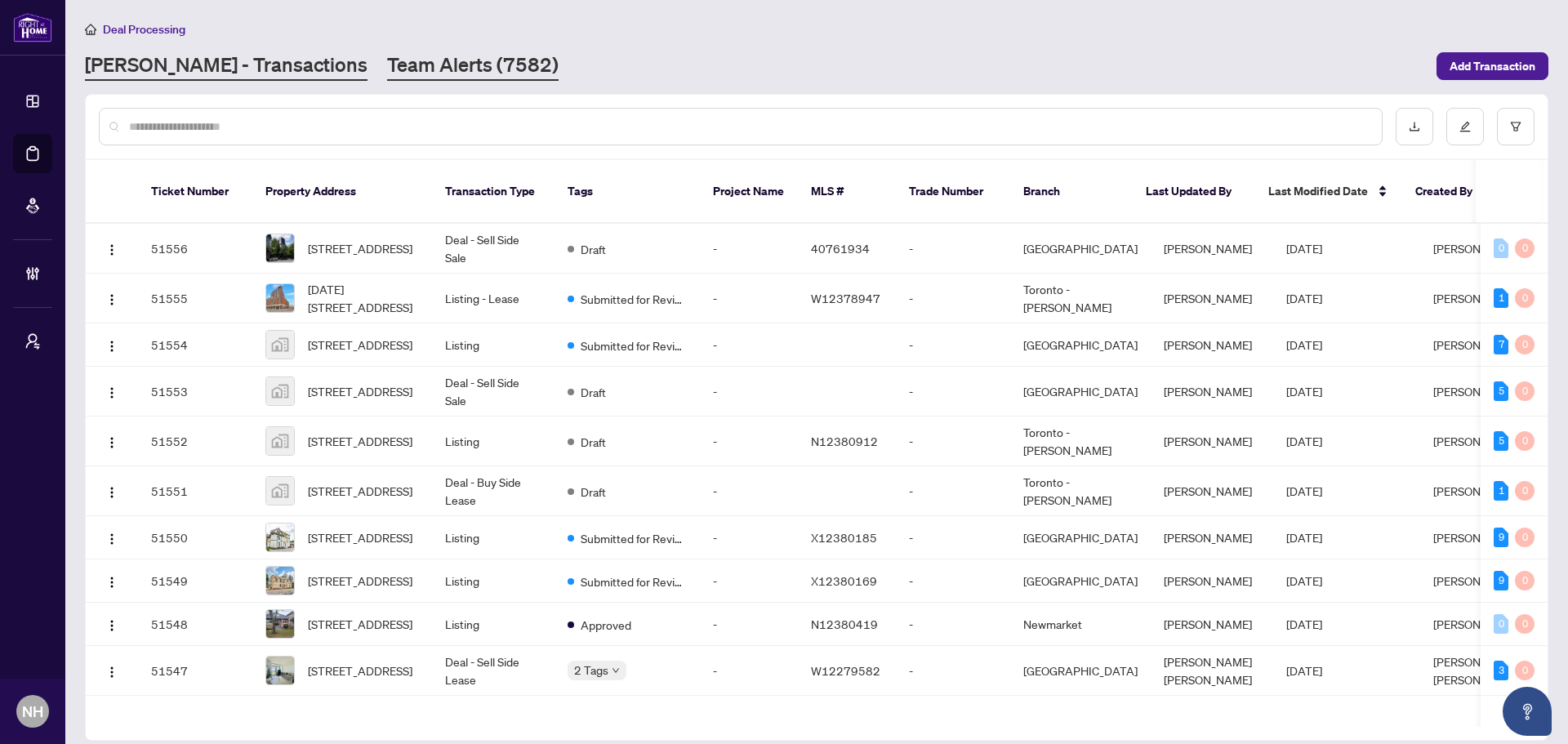
click at [387, 55] on link "Team Alerts (7582)" at bounding box center [473, 66] width 172 height 30
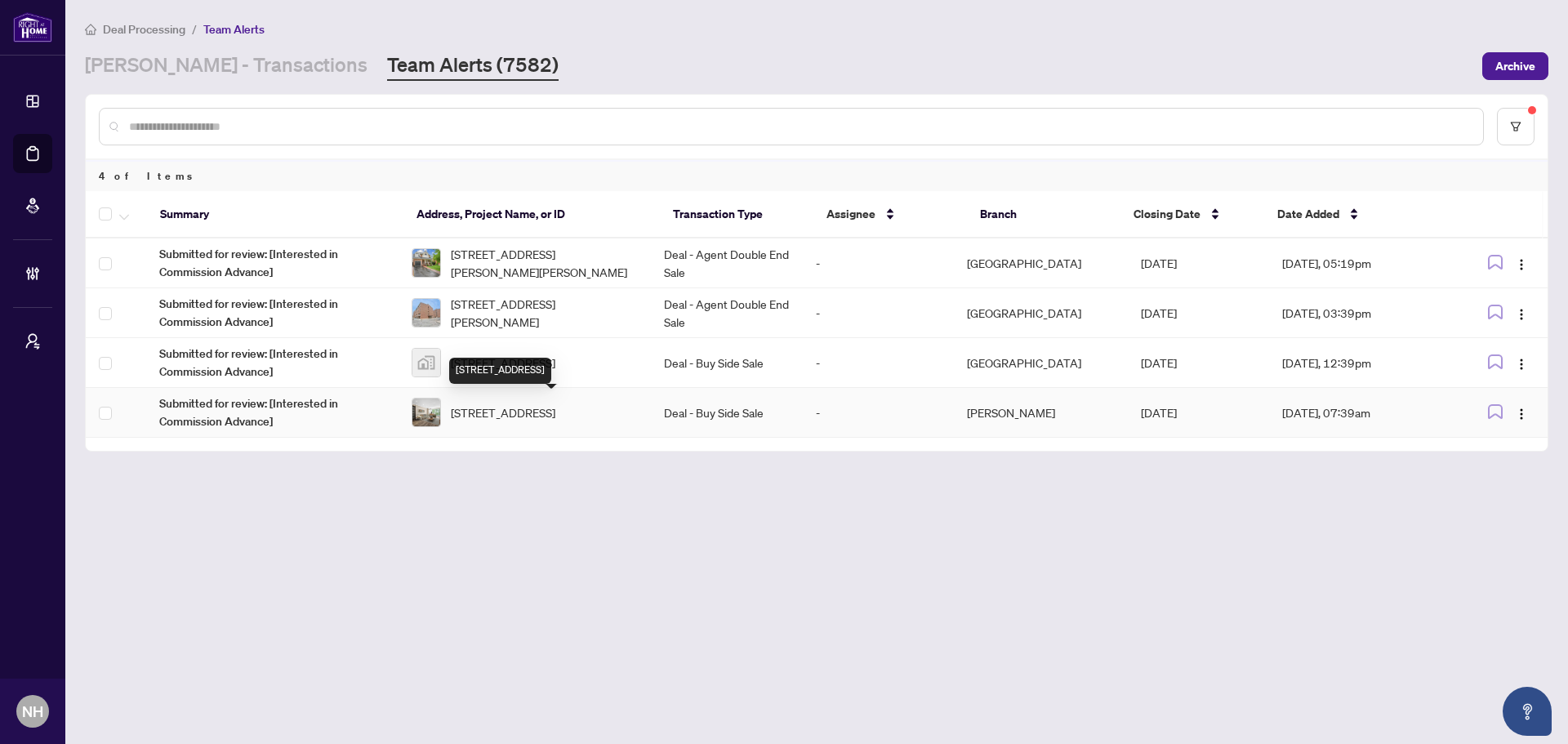
click at [555, 410] on span "[STREET_ADDRESS]" at bounding box center [503, 412] width 105 height 18
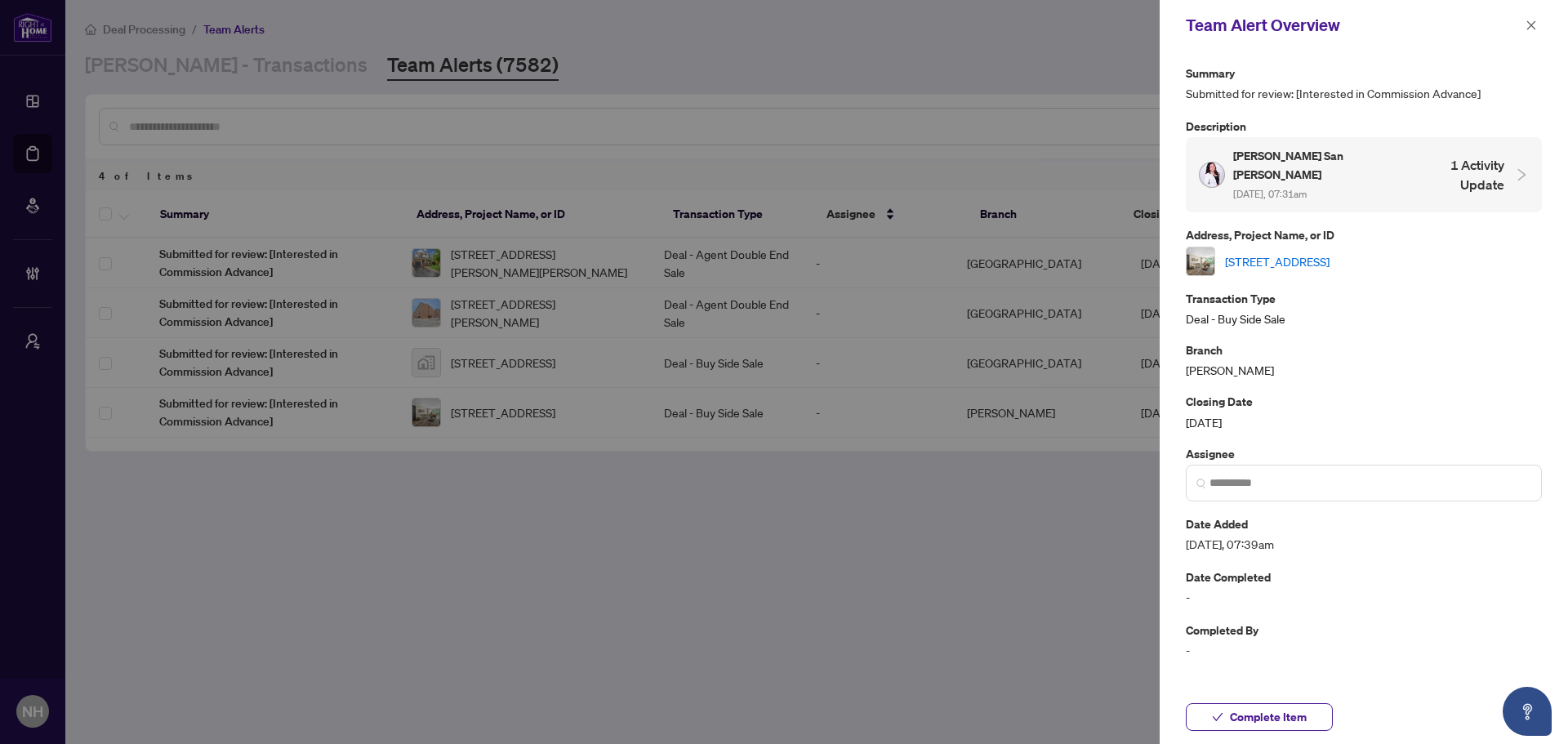
click at [1254, 252] on link "[STREET_ADDRESS]" at bounding box center [1277, 261] width 105 height 18
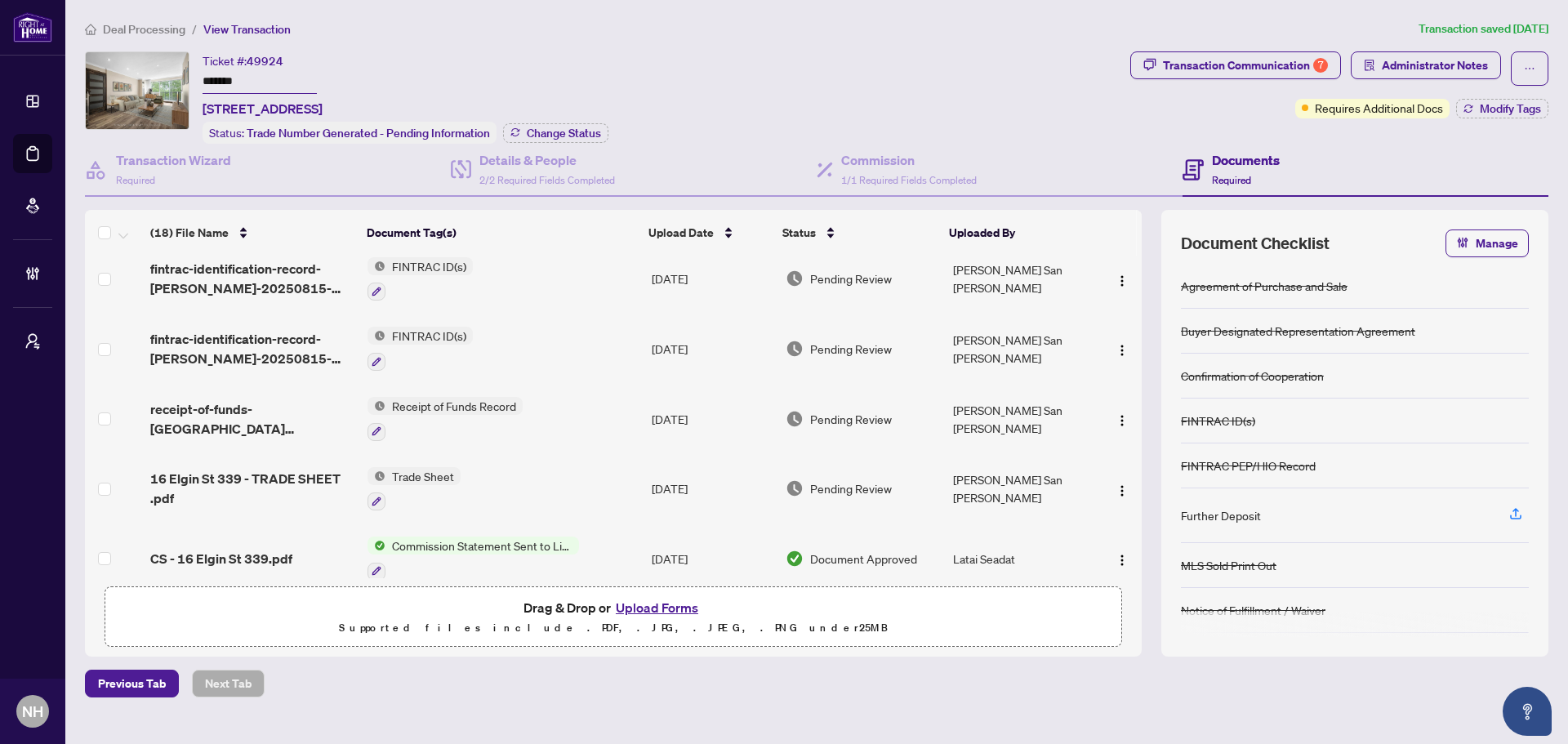
scroll to position [81, 0]
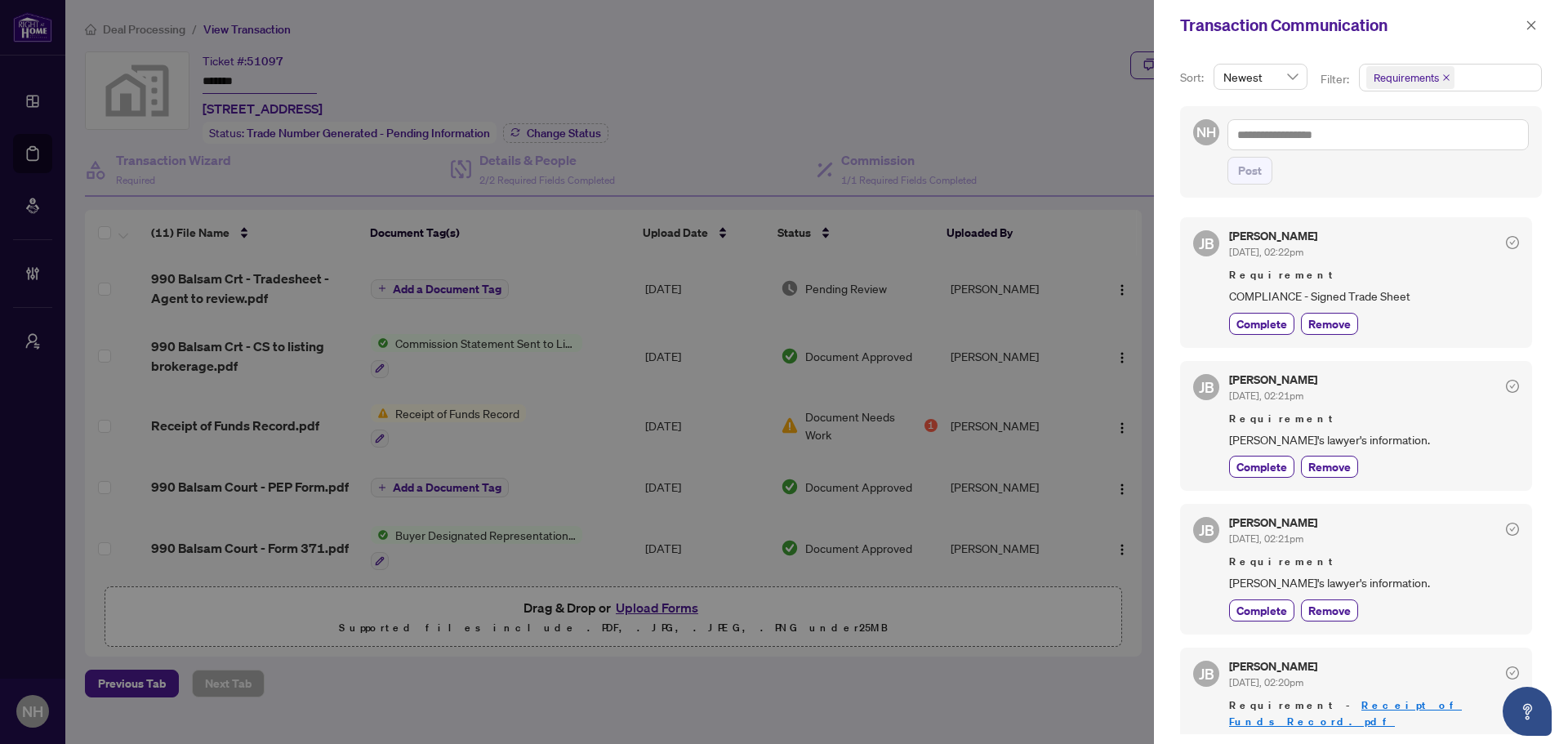
drag, startPoint x: 1533, startPoint y: 20, endPoint x: 1197, endPoint y: 184, distance: 373.9
click at [1532, 21] on icon "close" at bounding box center [1531, 25] width 12 height 12
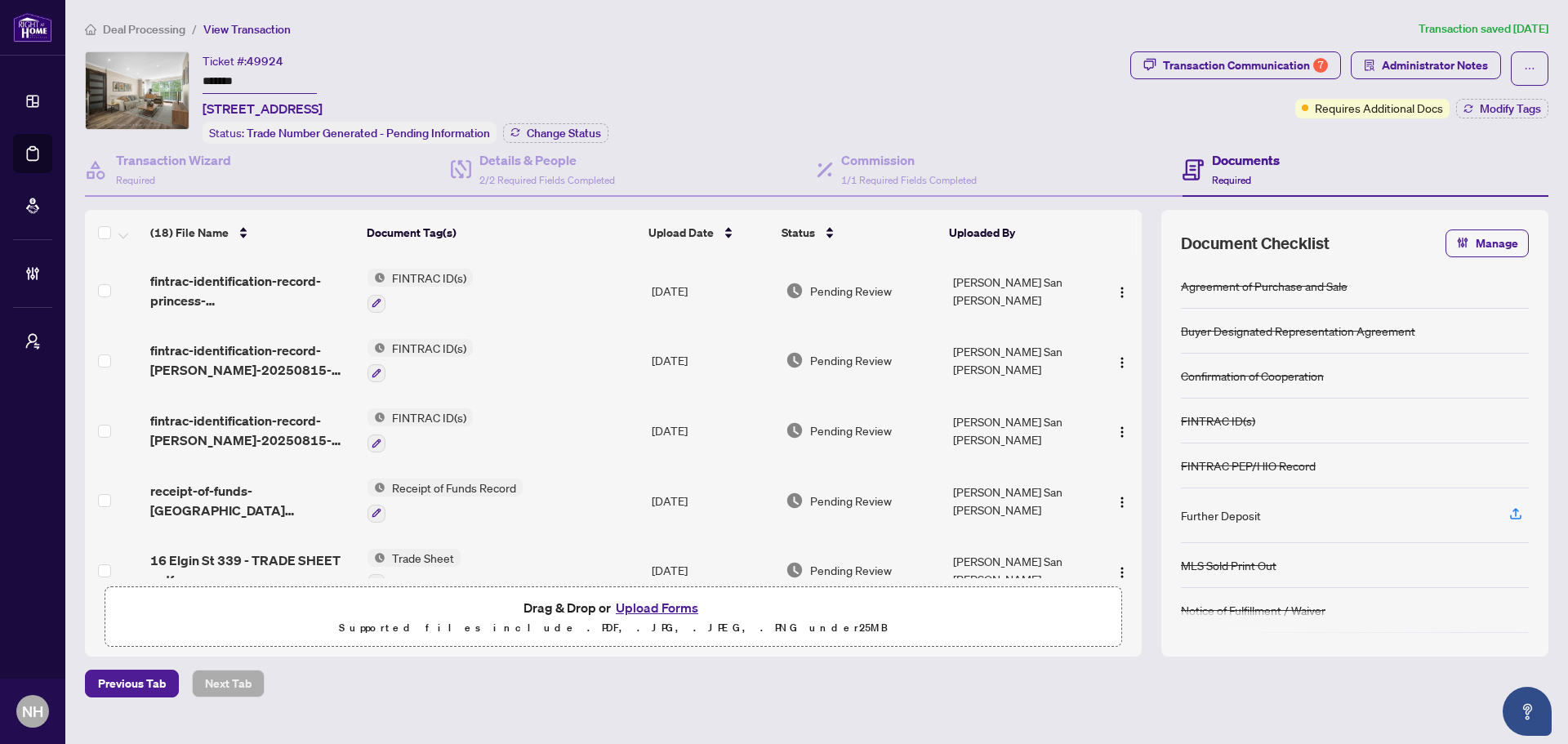
click at [149, 27] on span "Deal Processing" at bounding box center [144, 30] width 82 height 14
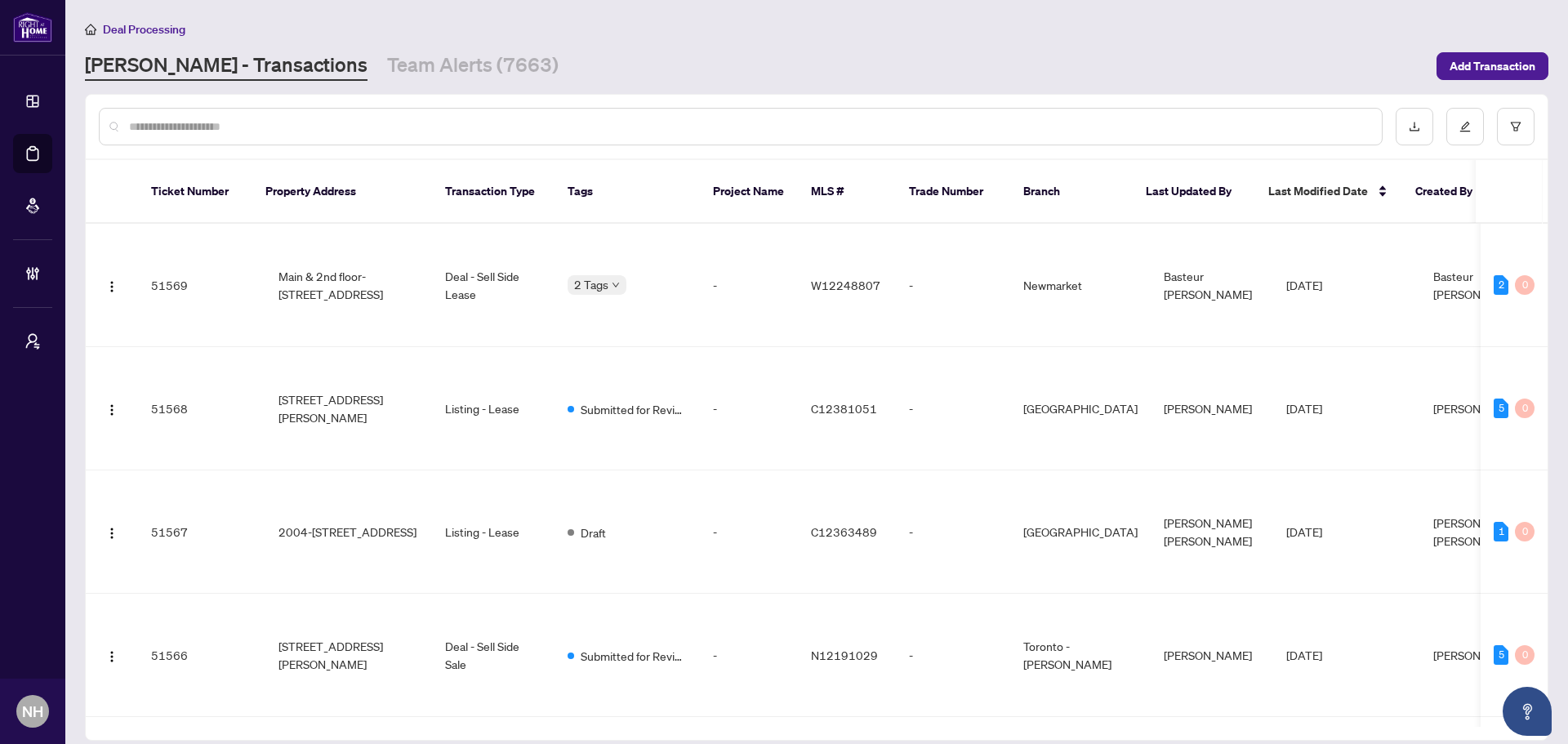
drag, startPoint x: 381, startPoint y: 66, endPoint x: 484, endPoint y: 84, distance: 104.6
click at [387, 67] on link "Team Alerts (7663)" at bounding box center [473, 66] width 172 height 30
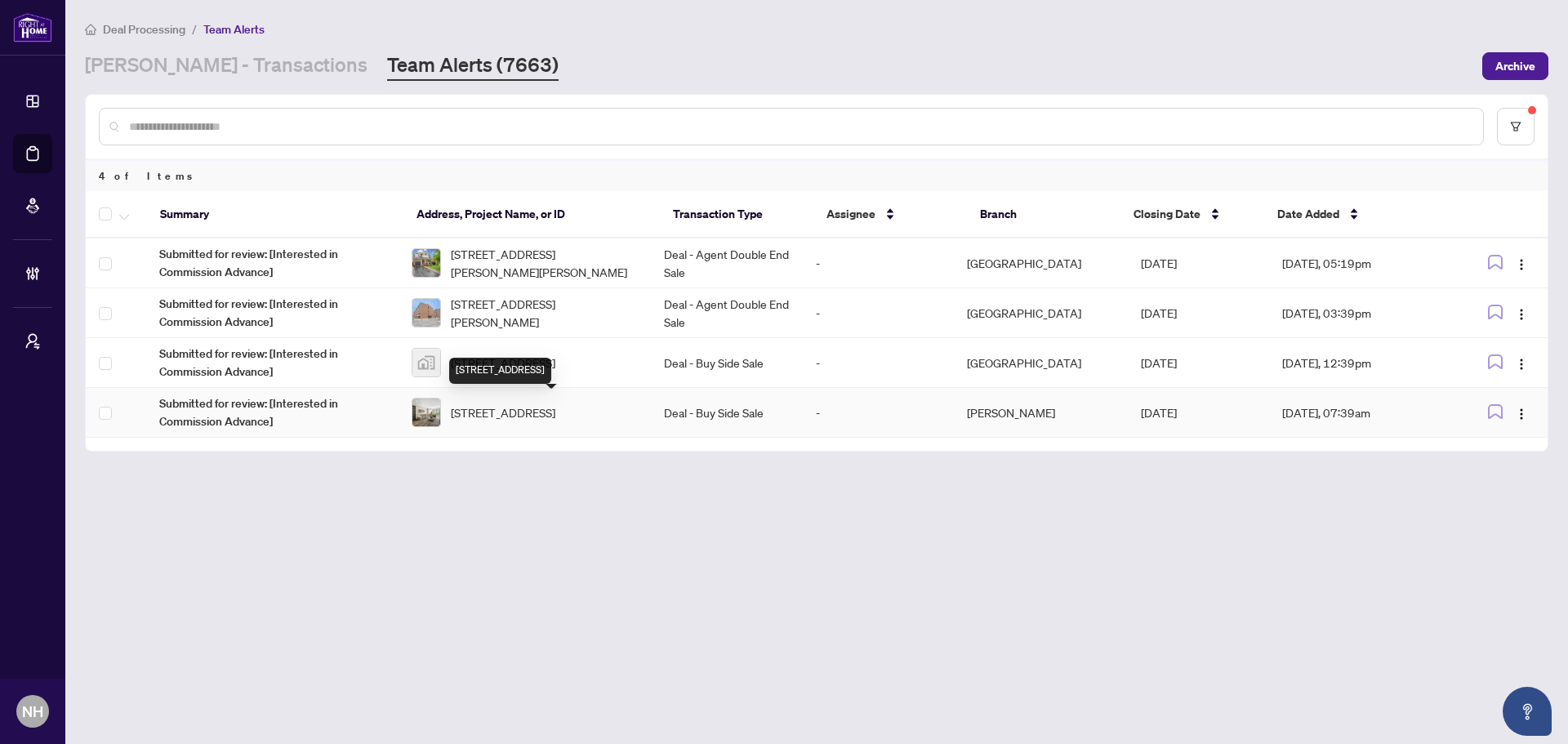
click at [543, 421] on span "[STREET_ADDRESS]" at bounding box center [503, 412] width 105 height 18
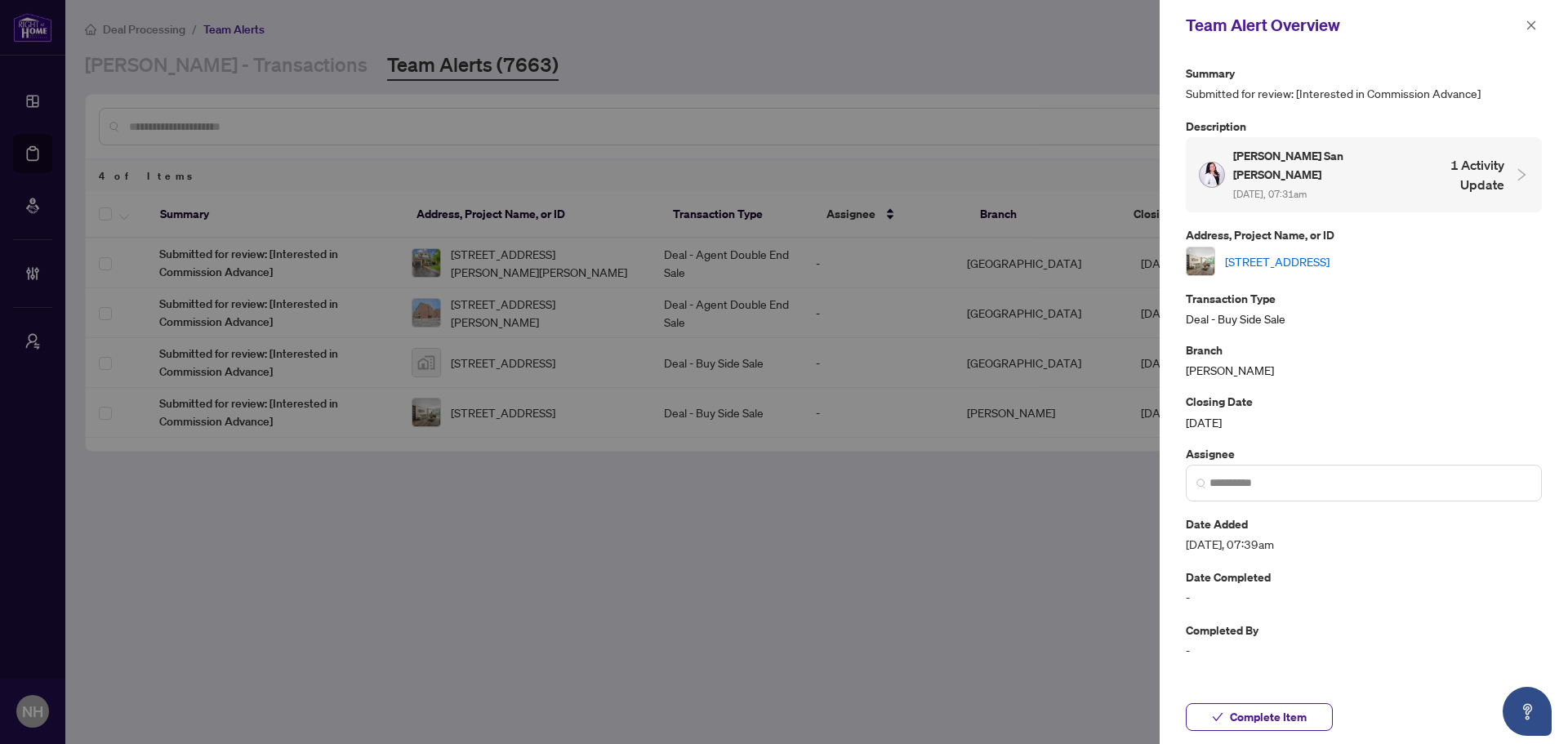
click at [1330, 252] on link "[STREET_ADDRESS]" at bounding box center [1277, 261] width 105 height 18
click at [1538, 19] on button "button" at bounding box center [1531, 25] width 21 height 20
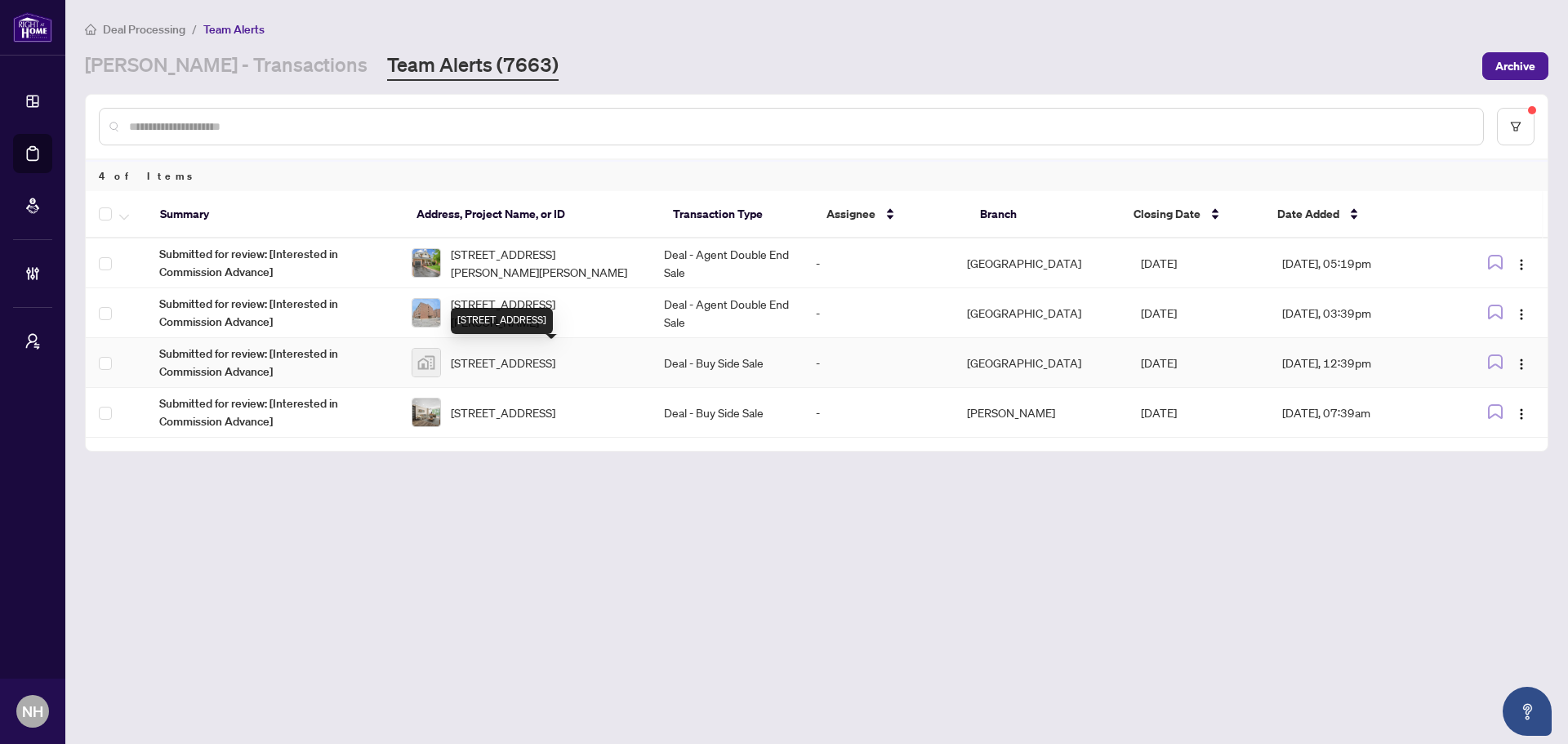
click at [549, 326] on div "211-990 Balsam Court, Milton, ON, Canada" at bounding box center [502, 320] width 102 height 26
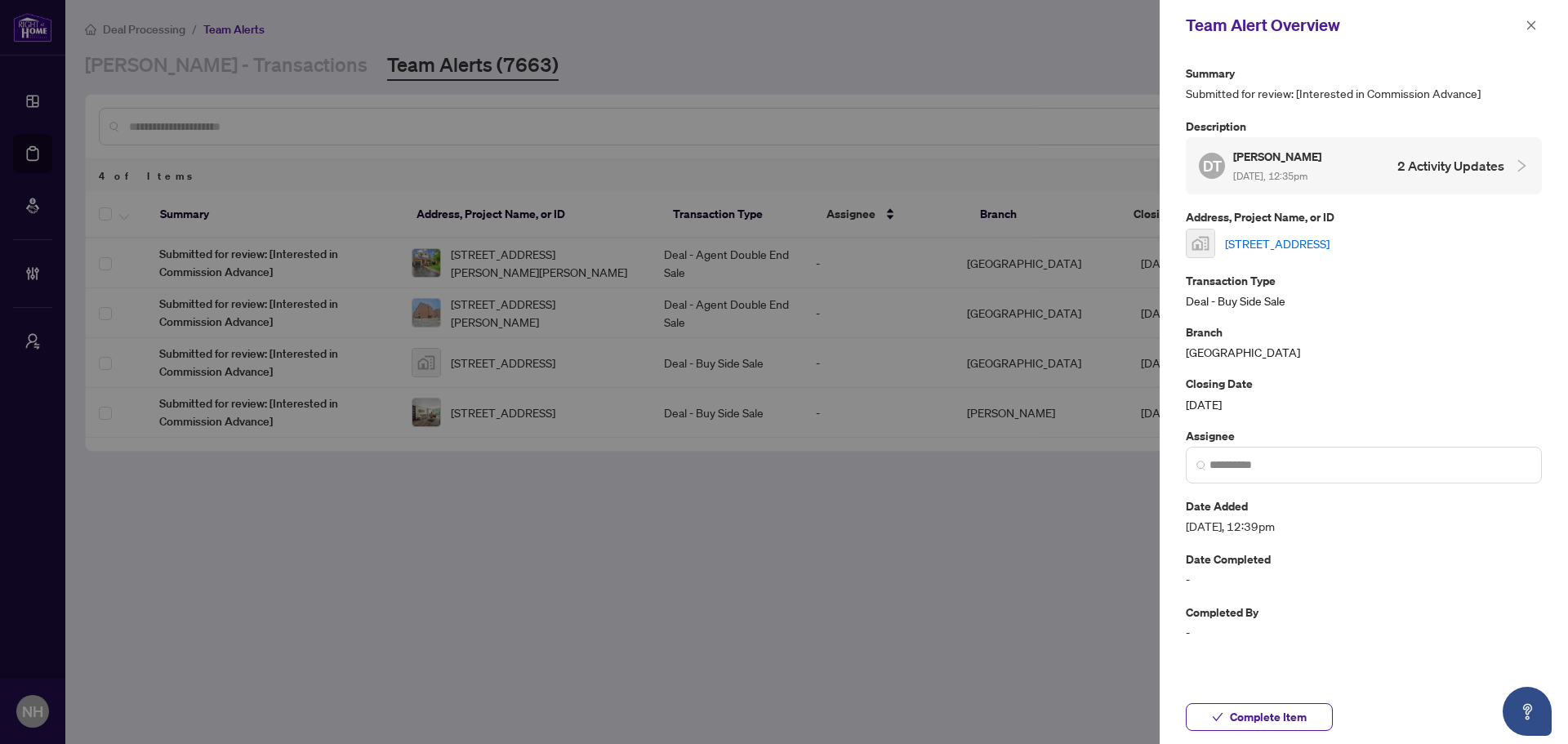
click at [1301, 242] on link "211-990 Balsam Court, Milton, ON, Canada" at bounding box center [1277, 243] width 105 height 18
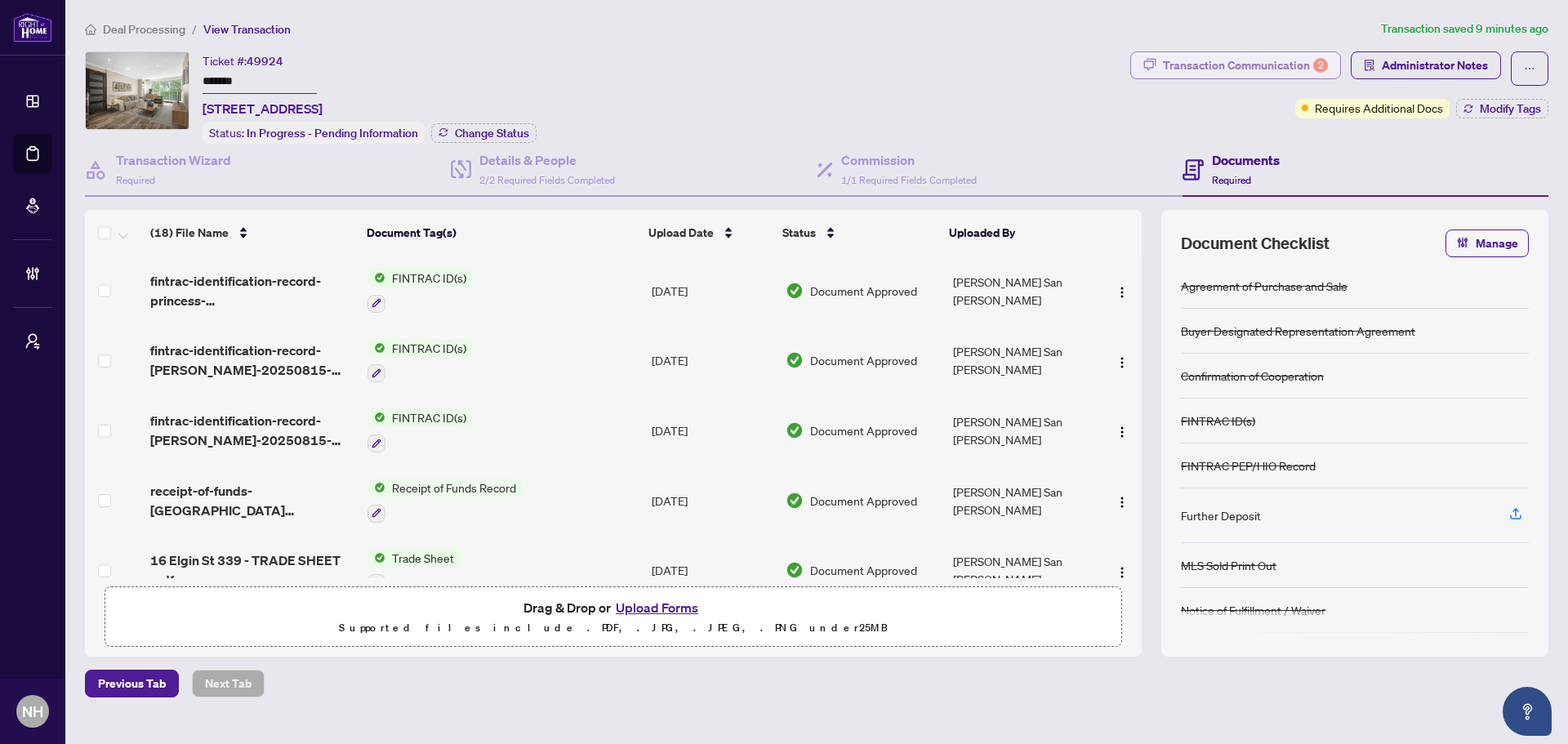
click at [1293, 61] on div "Transaction Communication 2" at bounding box center [1245, 64] width 165 height 26
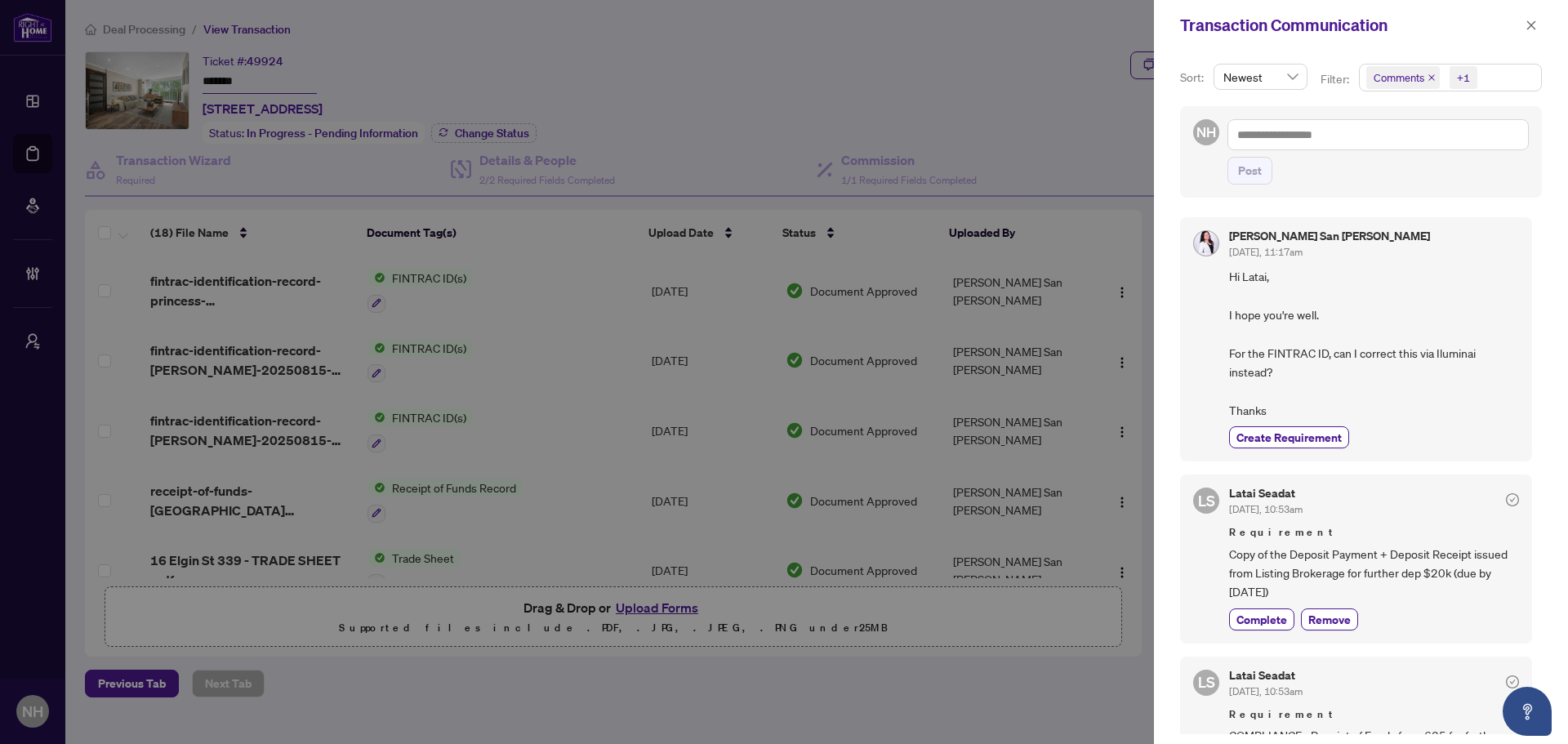
click at [1432, 74] on icon "close" at bounding box center [1431, 77] width 8 height 8
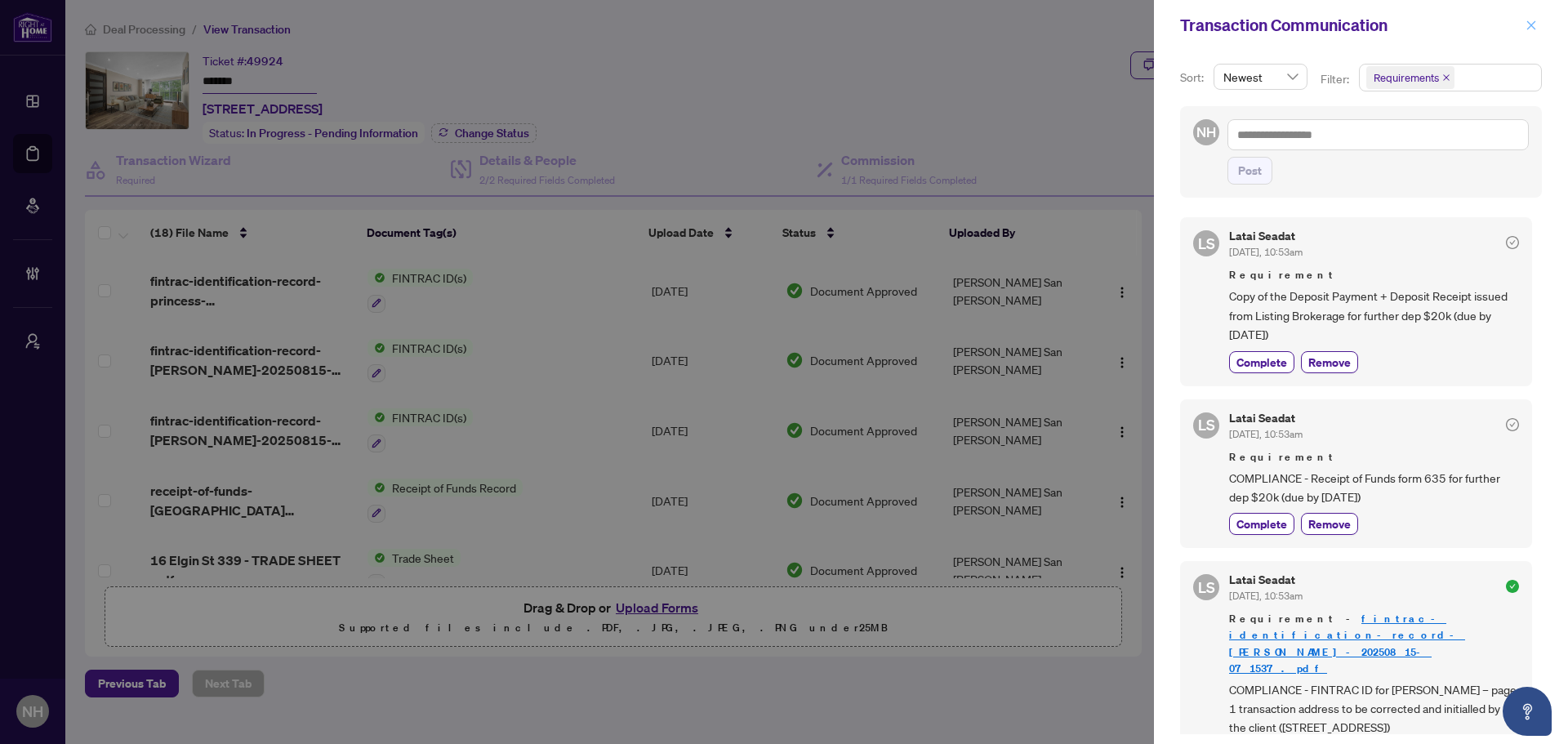
click at [1530, 35] on span "button" at bounding box center [1531, 25] width 12 height 26
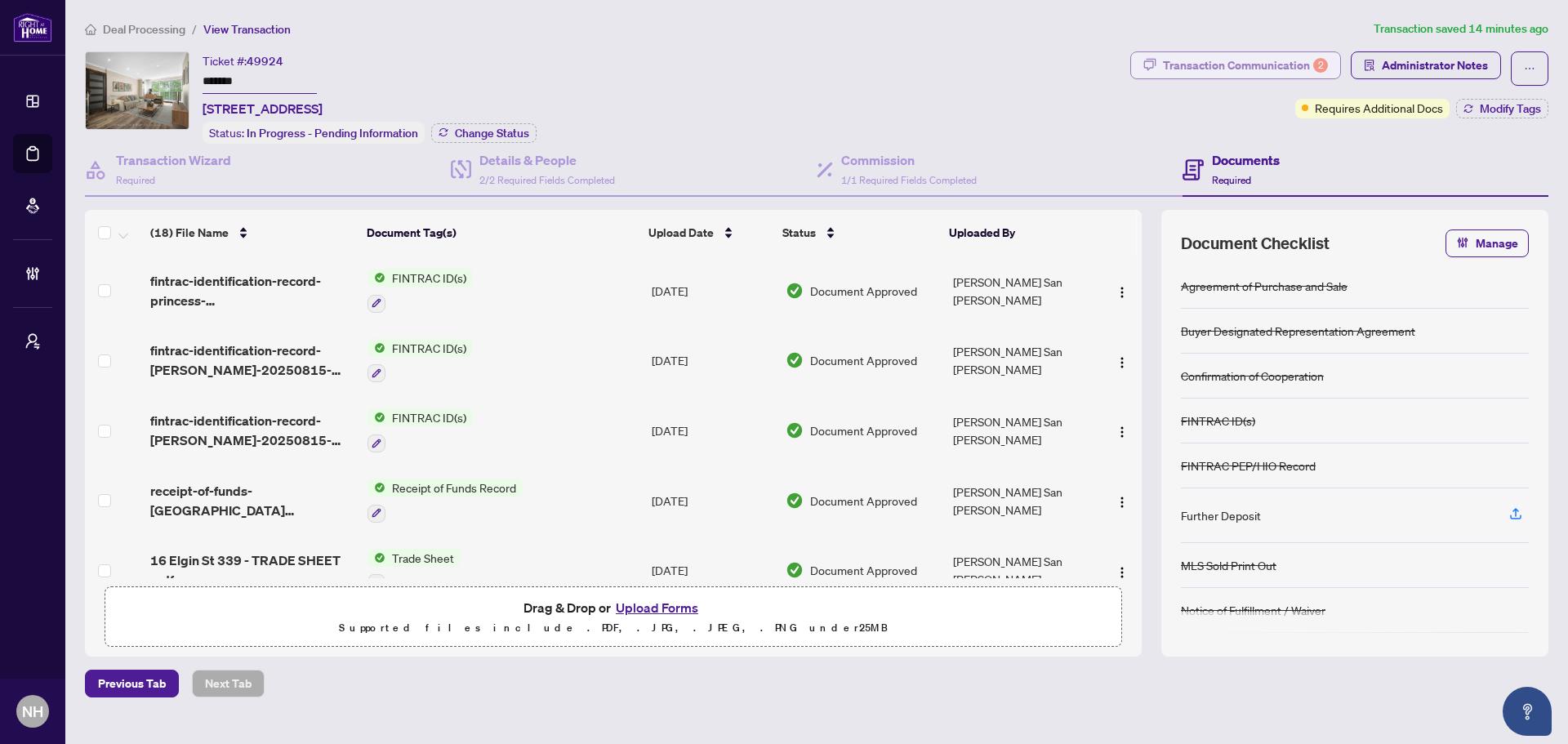
click at [1204, 57] on div "Transaction Communication 2" at bounding box center [1245, 64] width 165 height 26
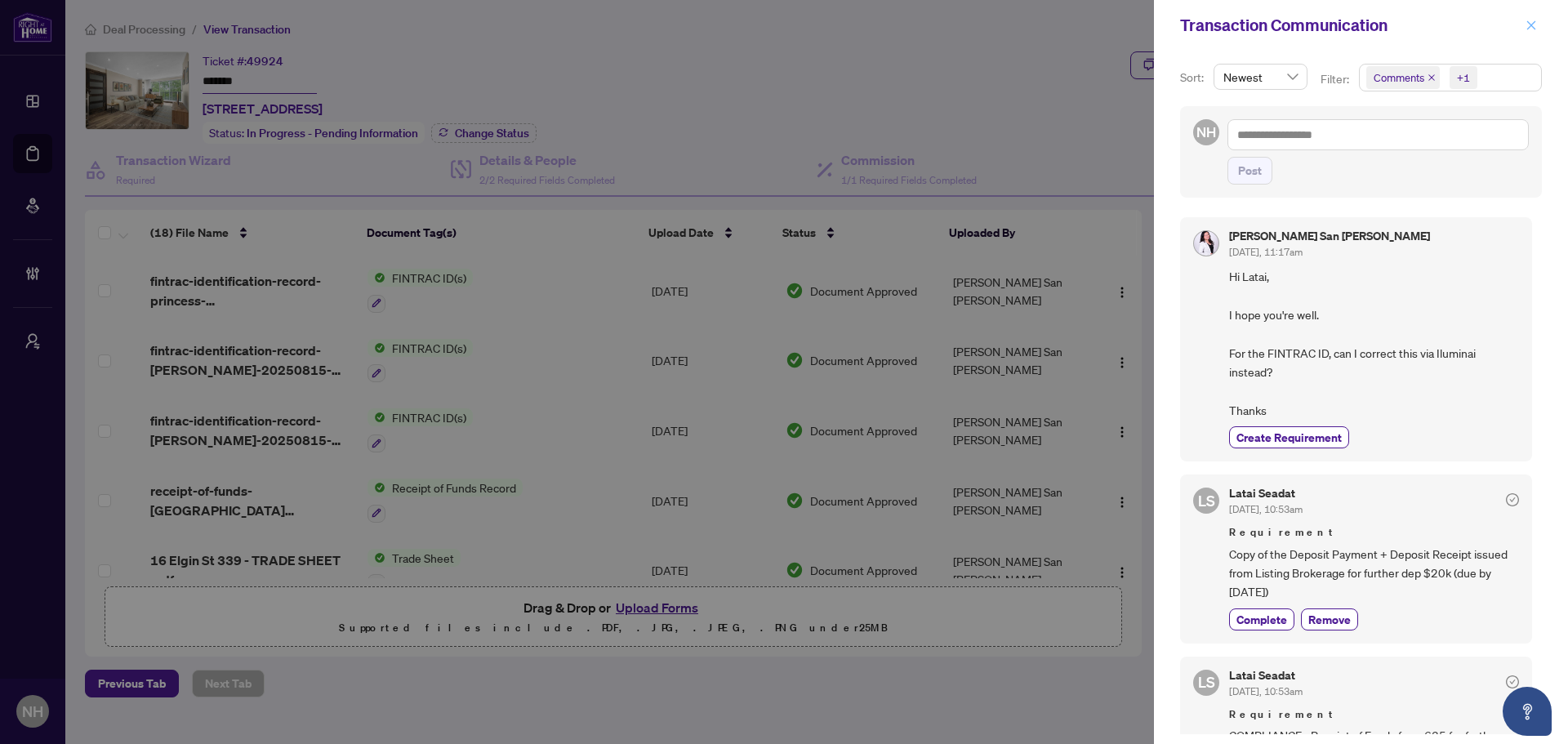
click at [1540, 23] on button "button" at bounding box center [1531, 25] width 21 height 20
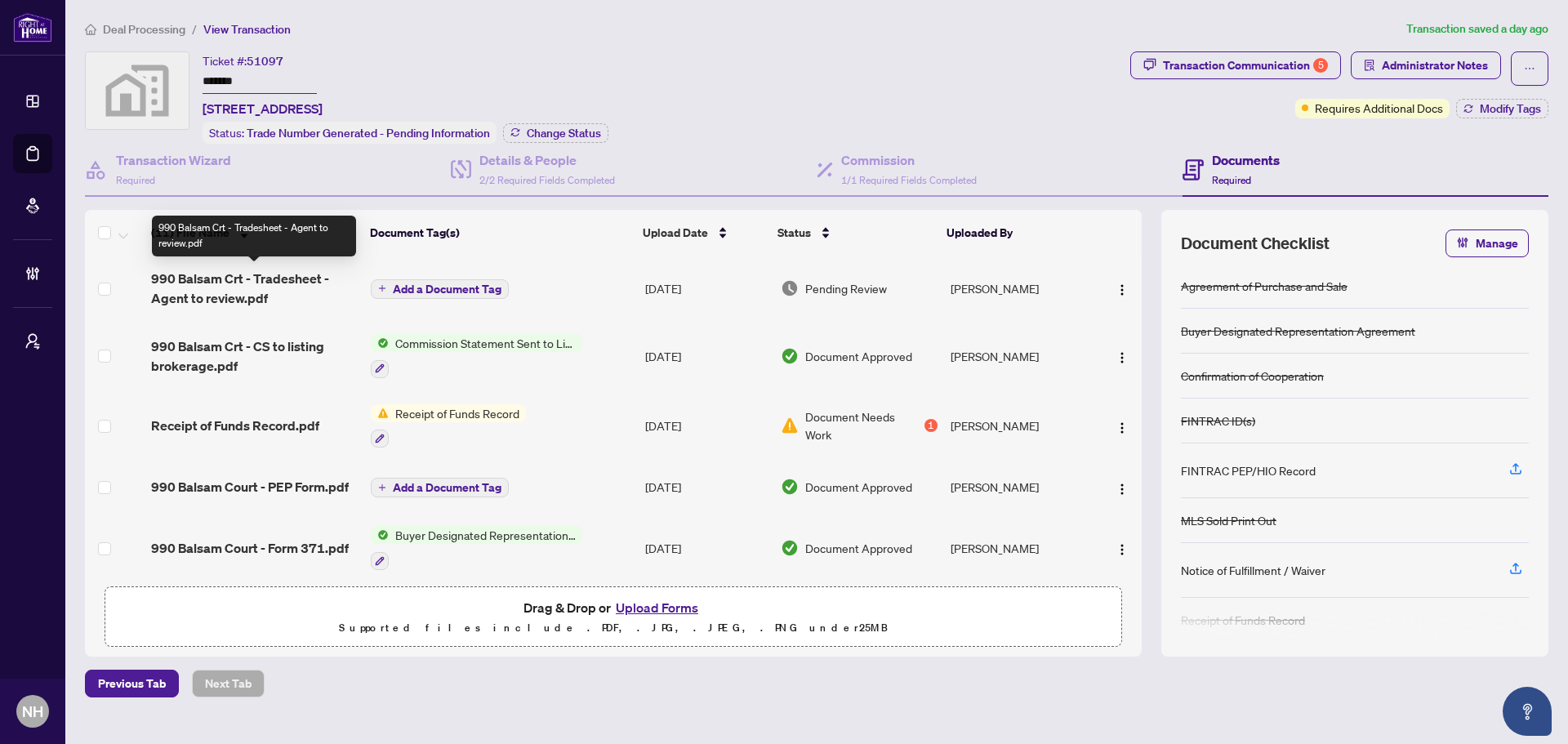
click at [242, 279] on span "990 Balsam Crt - Tradesheet - Agent to review.pdf" at bounding box center [254, 288] width 207 height 39
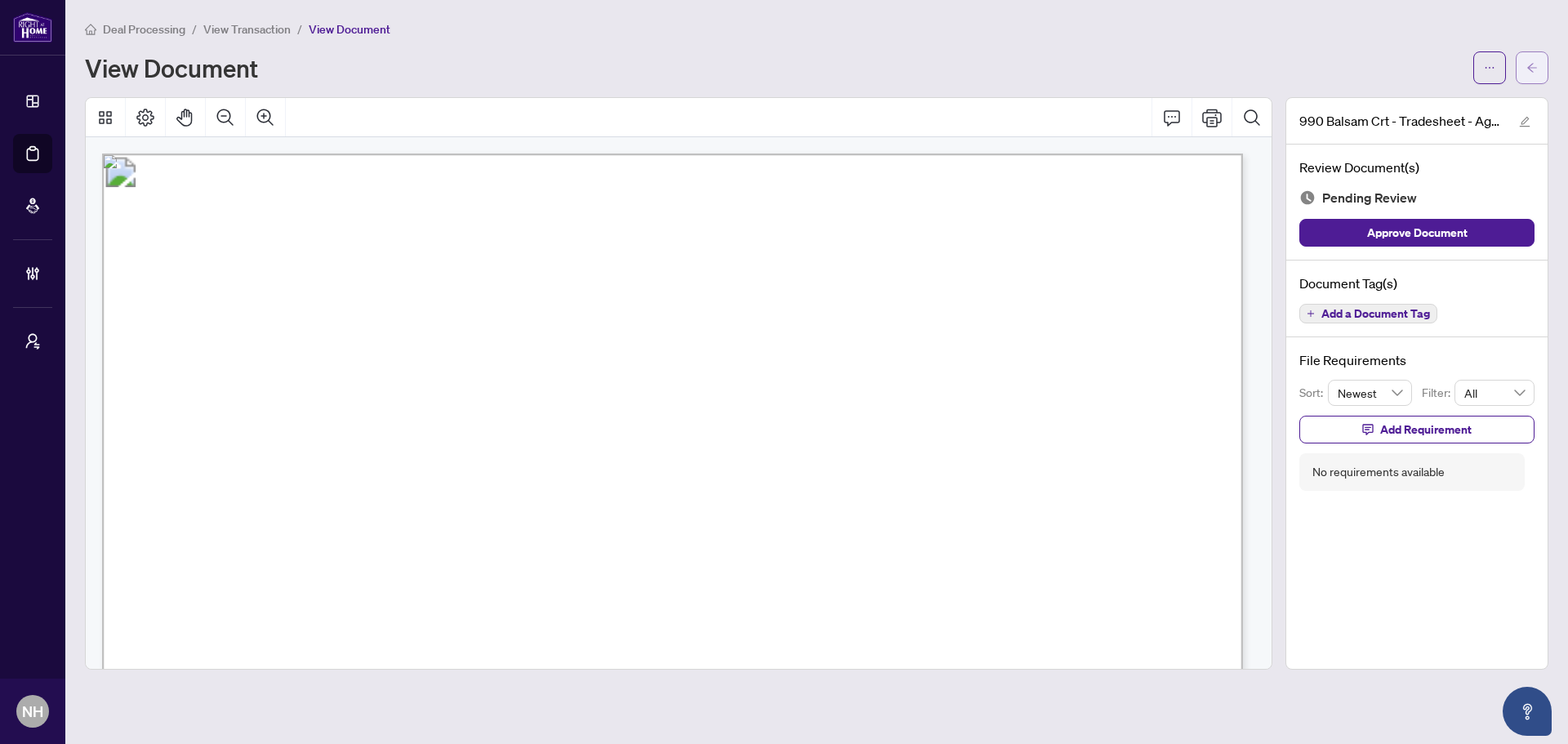
click at [1522, 60] on button "button" at bounding box center [1532, 68] width 33 height 33
